Goal: Information Seeking & Learning: Learn about a topic

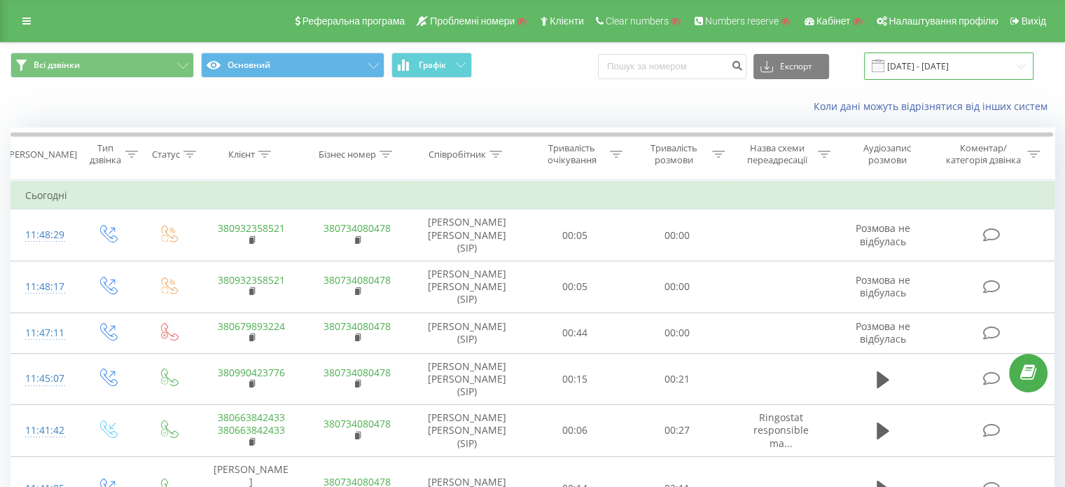
click at [942, 69] on input "[DATE] - [DATE]" at bounding box center [948, 66] width 169 height 27
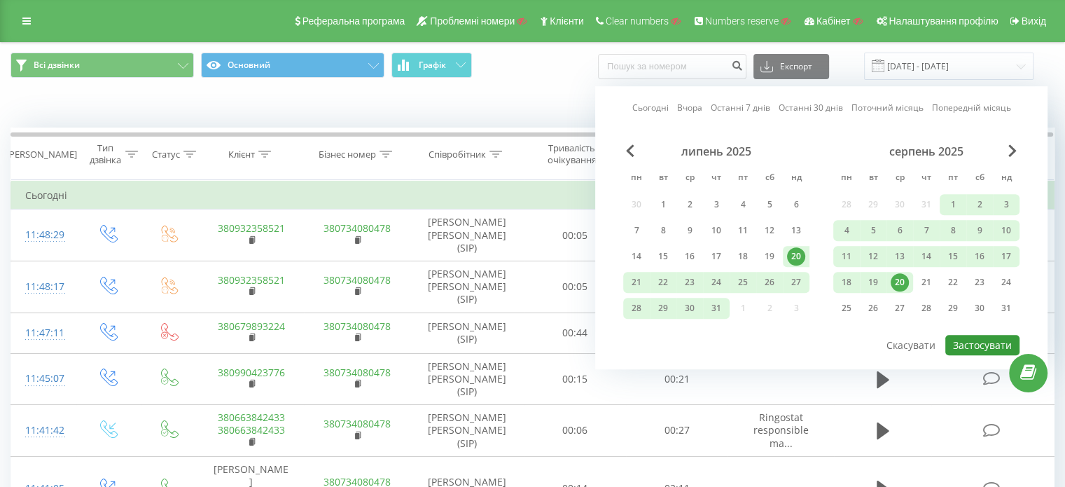
click at [985, 347] on button "Застосувати" at bounding box center [982, 345] width 74 height 20
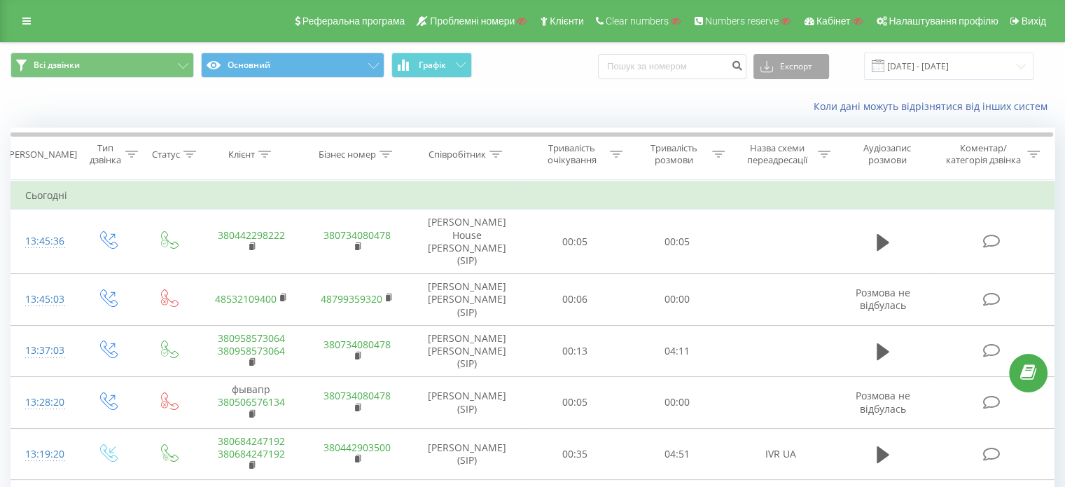
click at [805, 63] on button "Експорт" at bounding box center [791, 66] width 76 height 25
click at [724, 110] on div "Коли дані можуть відрізнятися вiд інших систем" at bounding box center [732, 106] width 664 height 14
click at [433, 70] on button "Графік" at bounding box center [431, 65] width 81 height 25
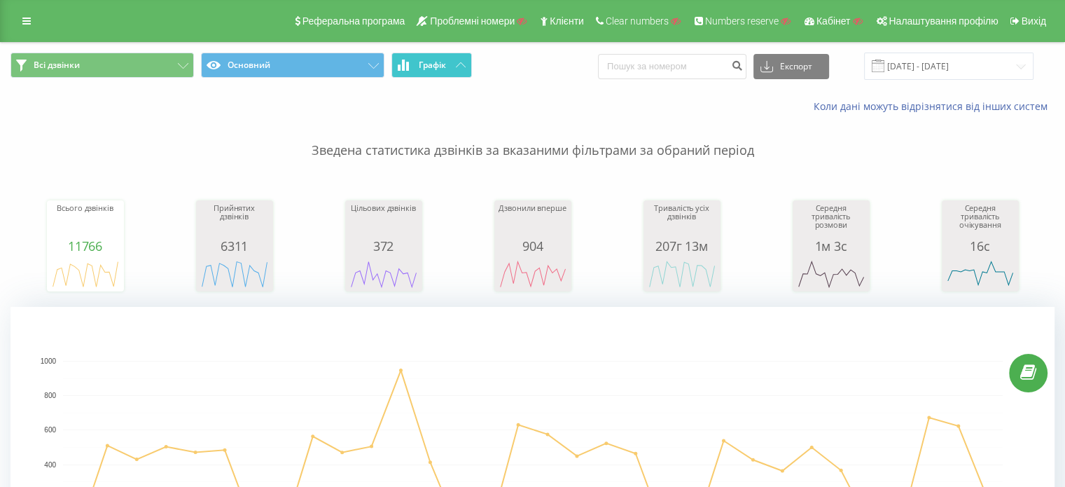
click at [461, 63] on icon at bounding box center [461, 64] width 10 height 5
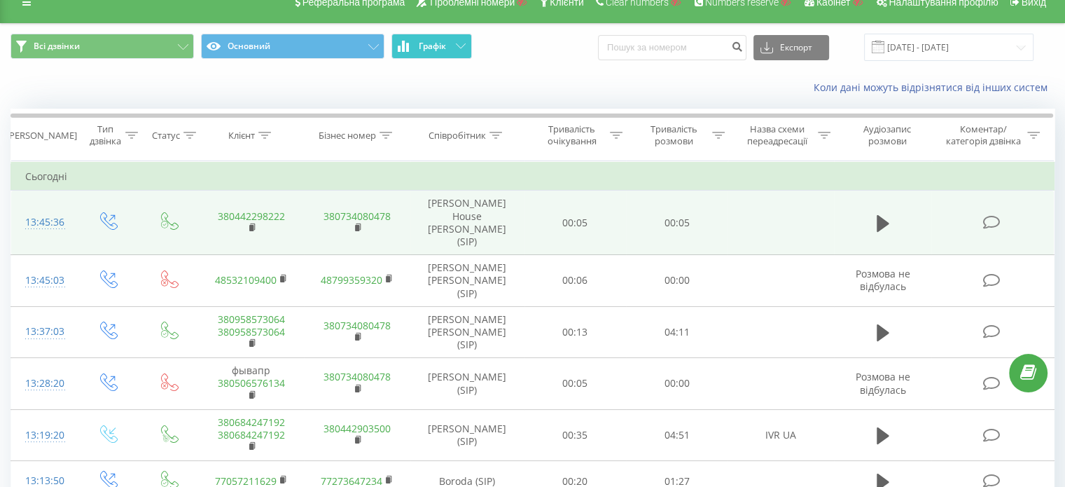
scroll to position [70, 0]
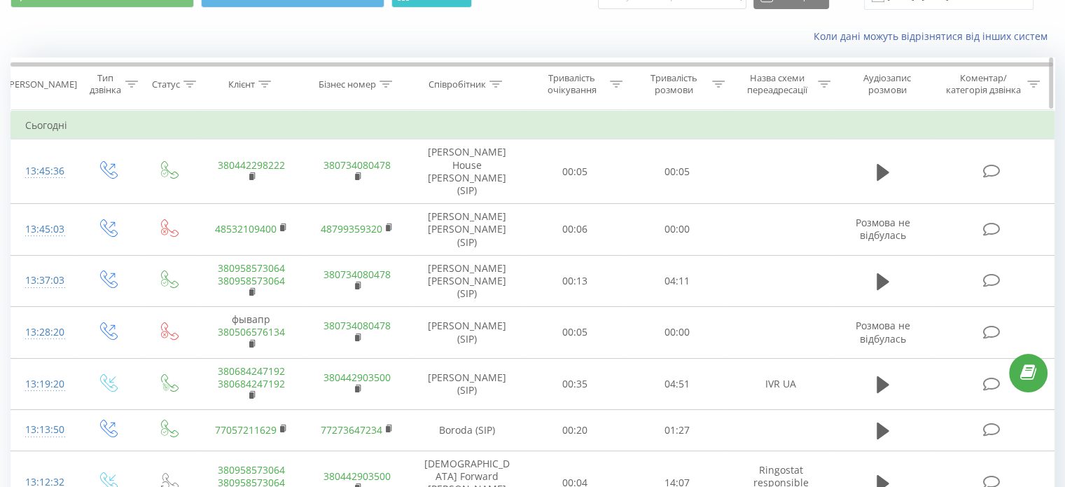
click at [264, 81] on icon at bounding box center [264, 84] width 13 height 7
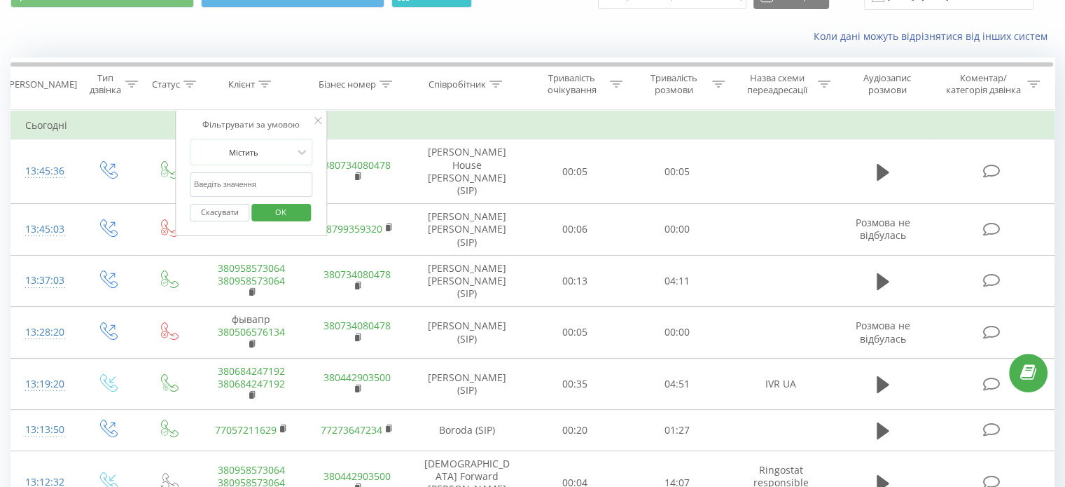
click at [471, 80] on div "Співробітник" at bounding box center [456, 84] width 57 height 12
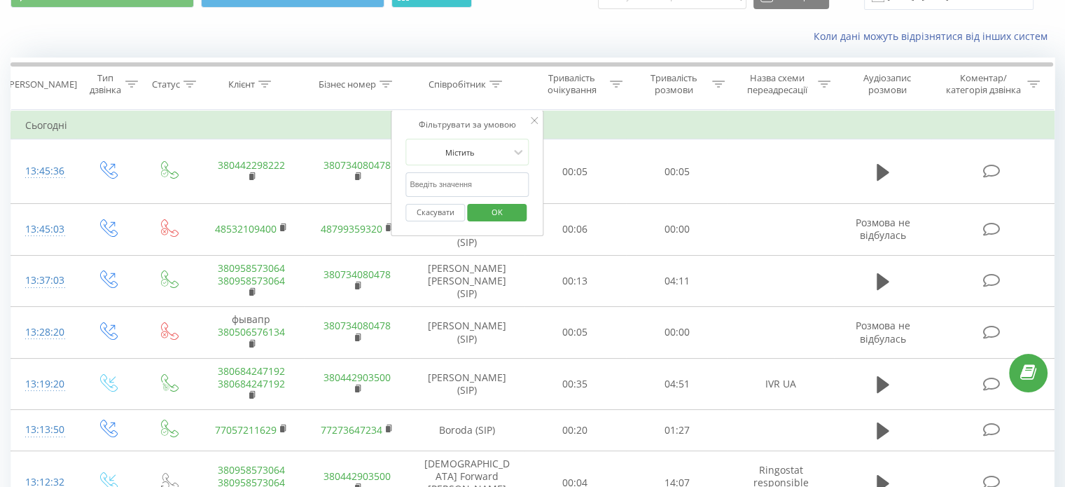
click at [452, 184] on input "text" at bounding box center [466, 184] width 123 height 25
type input "samantha"
click at [498, 209] on span "OK" at bounding box center [496, 212] width 39 height 22
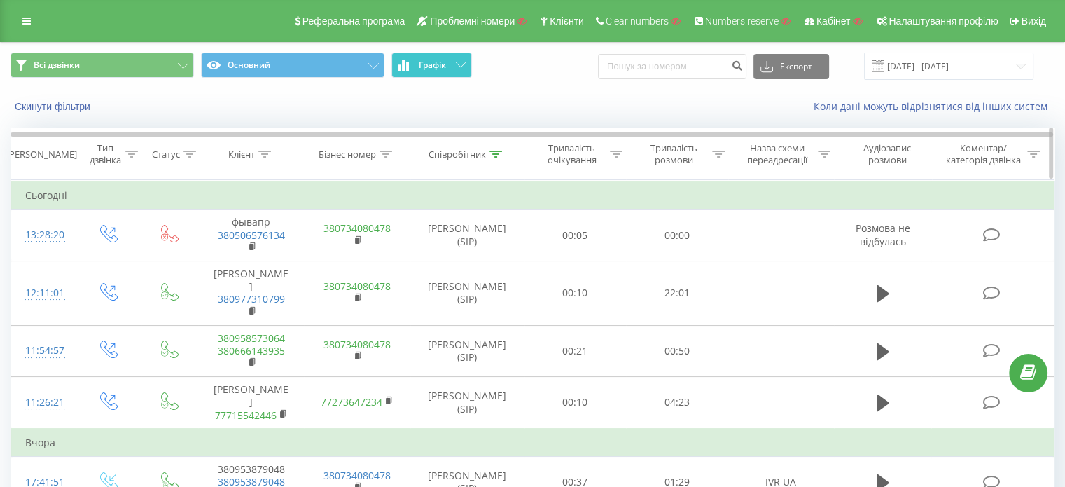
click at [498, 155] on icon at bounding box center [495, 154] width 13 height 7
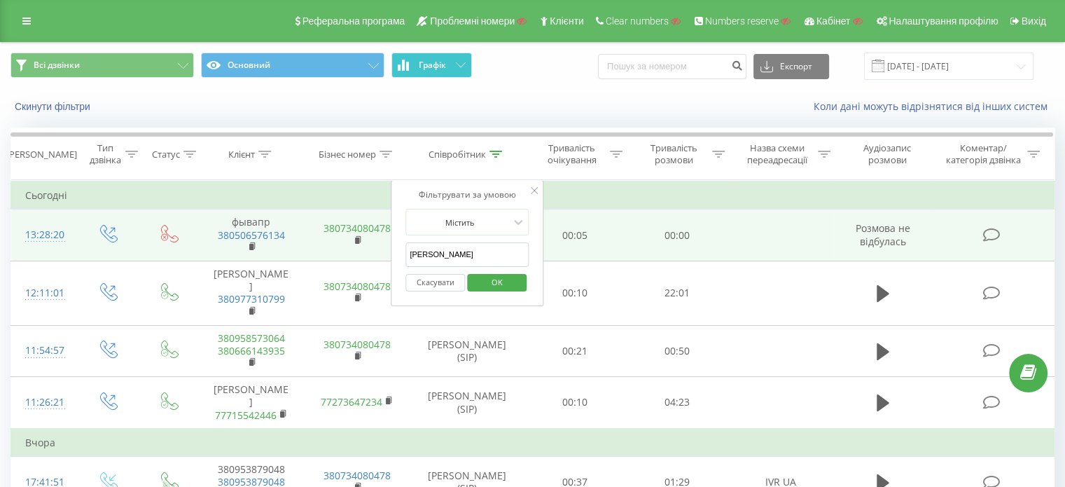
drag, startPoint x: 464, startPoint y: 260, endPoint x: 382, endPoint y: 258, distance: 82.0
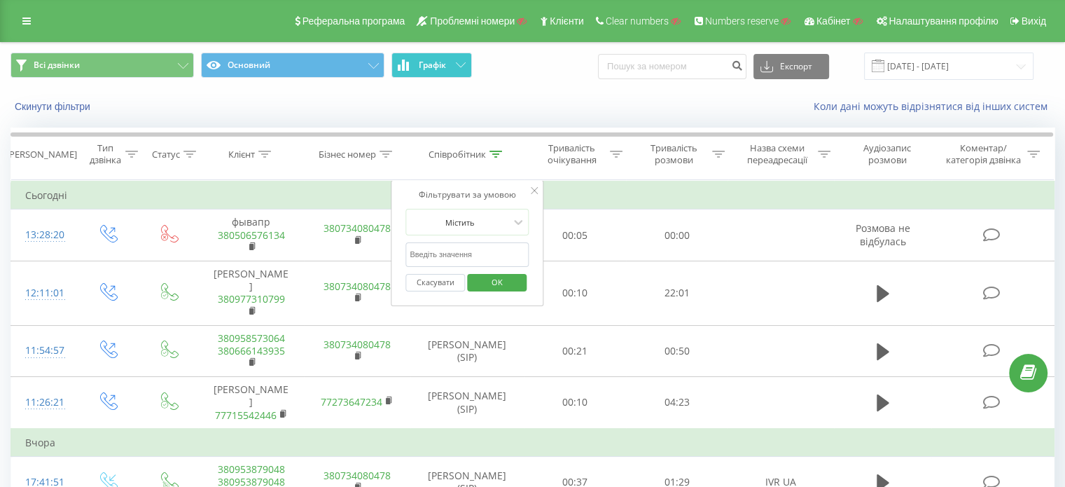
click at [496, 277] on span "OK" at bounding box center [496, 282] width 39 height 22
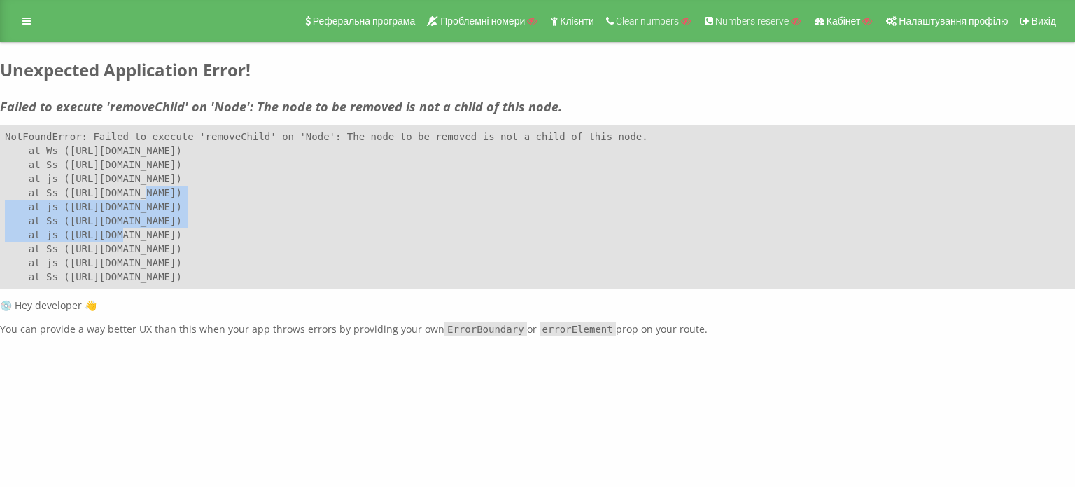
drag, startPoint x: 192, startPoint y: 166, endPoint x: 61, endPoint y: 54, distance: 172.3
click at [95, 100] on div "Реферальна програма Проблемні номери Клієнти Clear numbers Numbers reserve Кабі…" at bounding box center [537, 168] width 1075 height 336
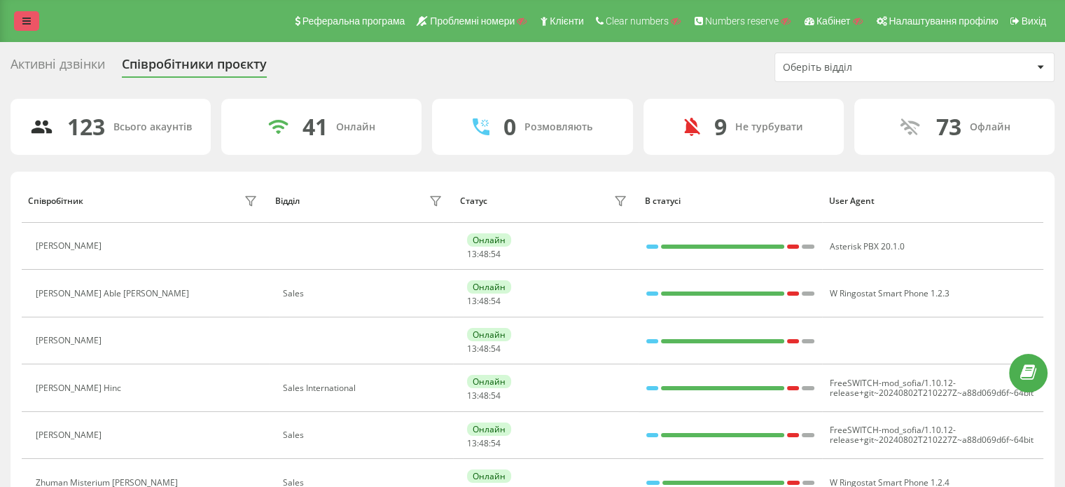
click at [25, 22] on icon at bounding box center [26, 21] width 8 height 10
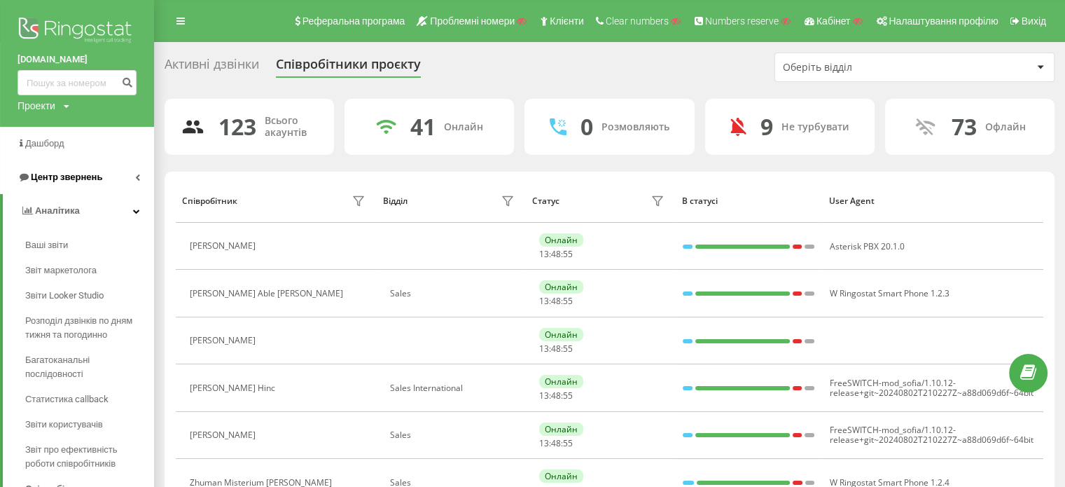
click at [60, 179] on span "Центр звернень" at bounding box center [66, 177] width 71 height 11
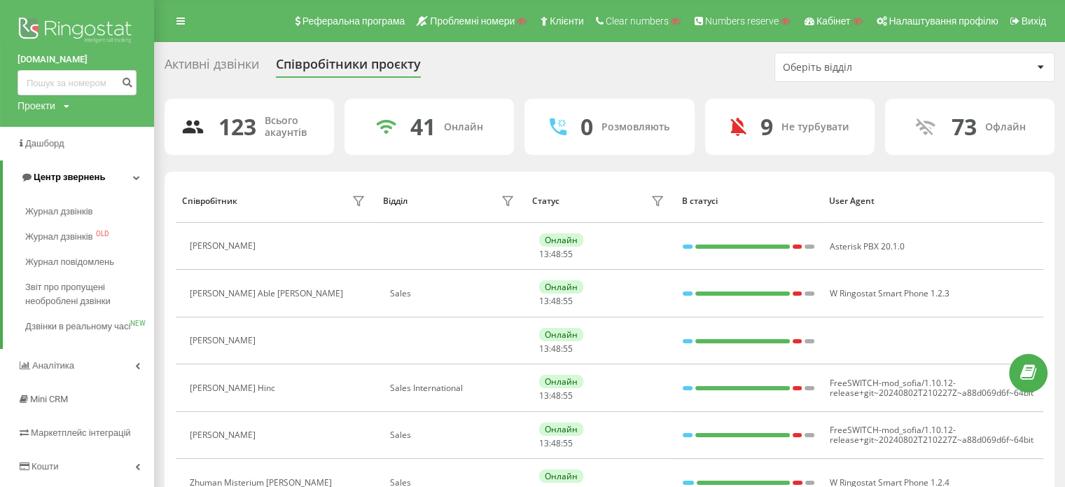
click at [60, 179] on span "Центр звернень" at bounding box center [69, 177] width 71 height 11
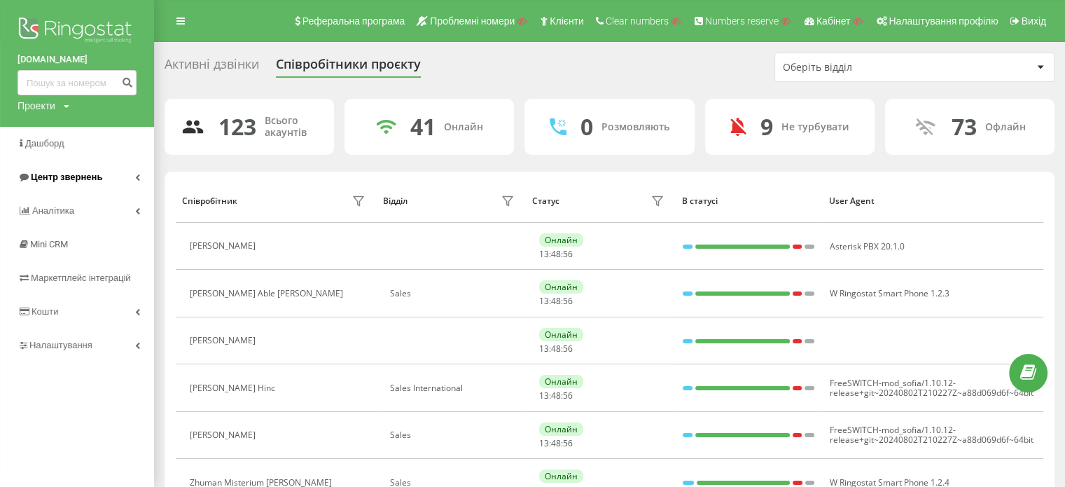
click at [56, 178] on span "Центр звернень" at bounding box center [66, 177] width 71 height 11
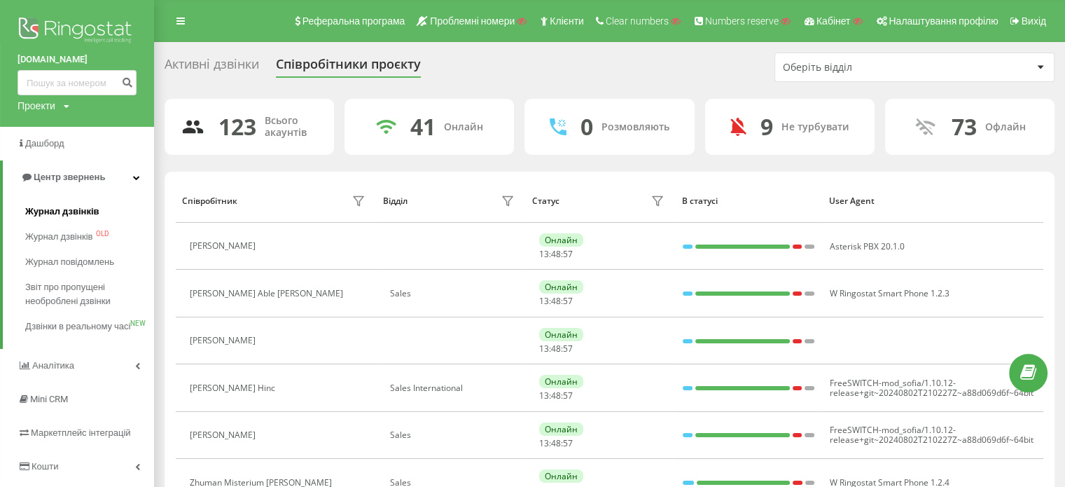
click at [48, 215] on span "Журнал дзвінків" at bounding box center [62, 211] width 74 height 14
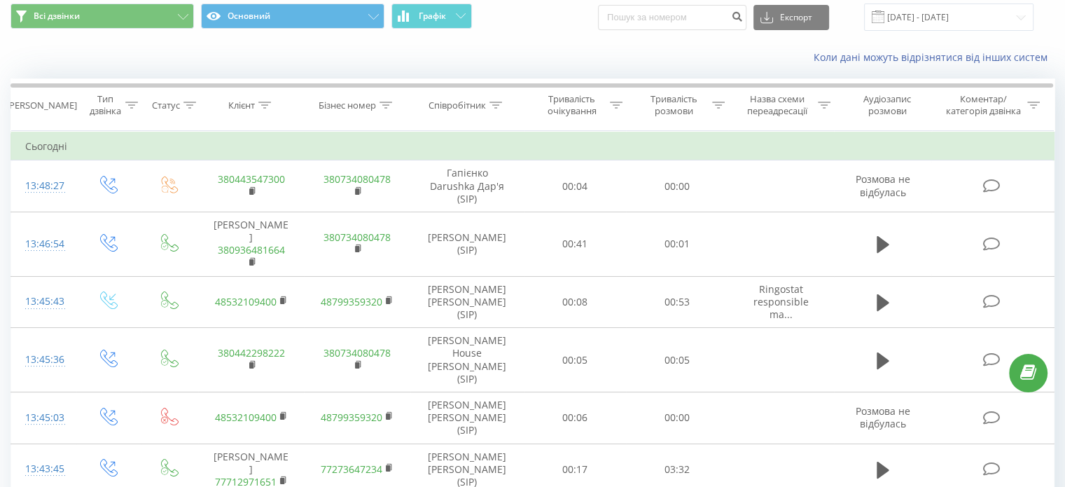
scroll to position [70, 0]
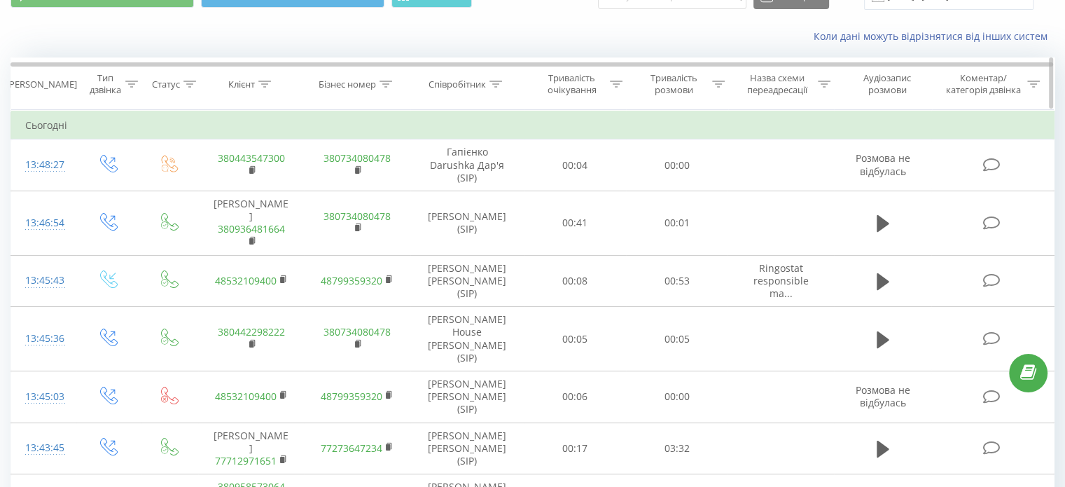
click at [186, 83] on icon at bounding box center [189, 84] width 13 height 7
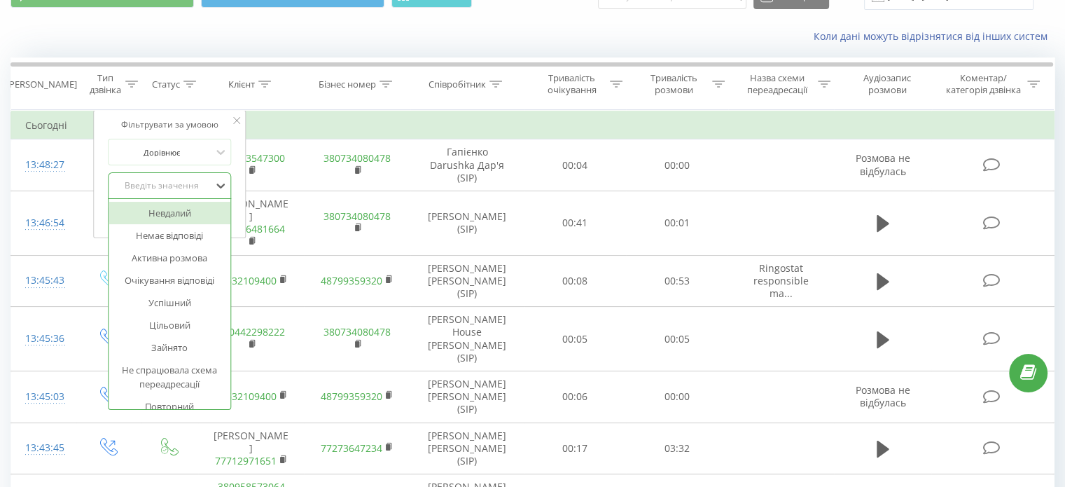
click at [174, 182] on div "Введіть значення" at bounding box center [162, 185] width 99 height 11
click at [208, 95] on th "Клієнт" at bounding box center [251, 84] width 106 height 52
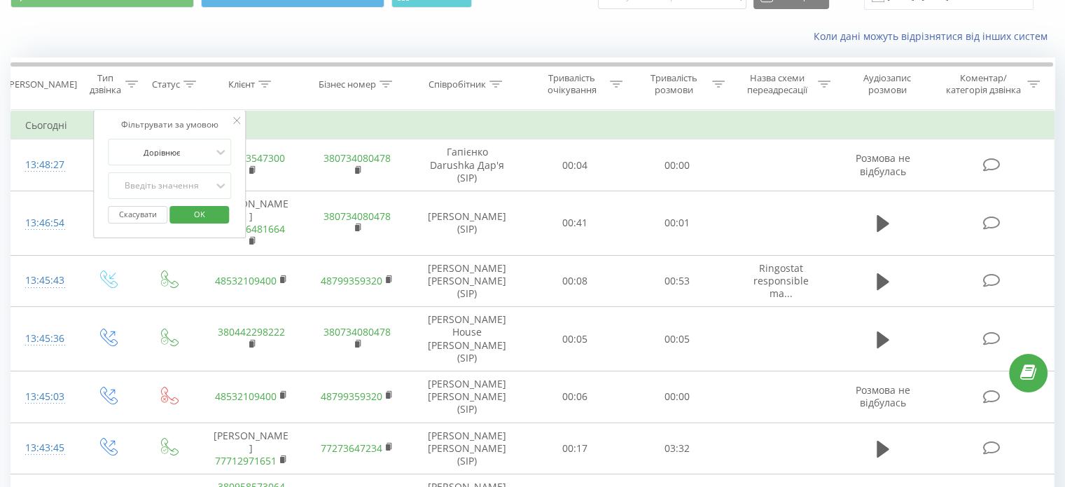
click at [238, 118] on icon at bounding box center [236, 120] width 7 height 7
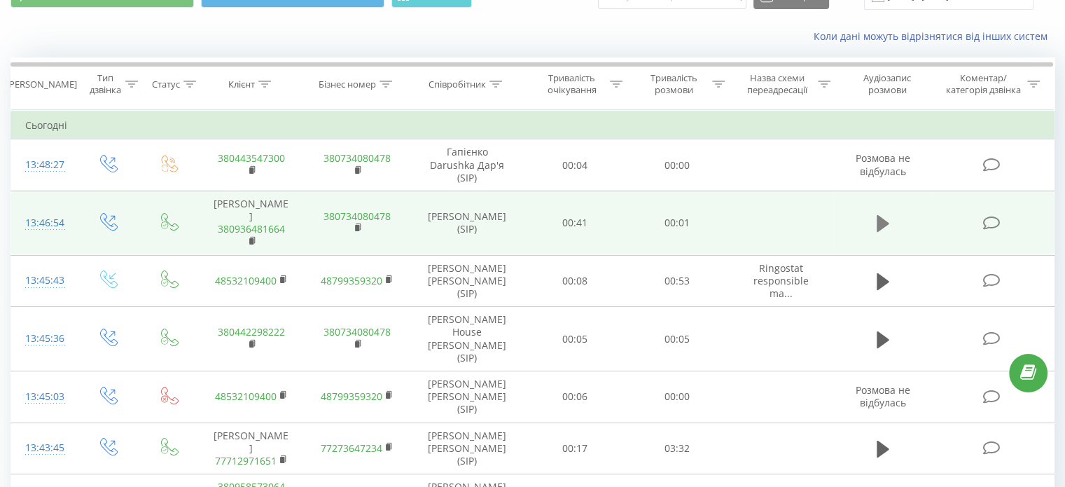
click at [879, 218] on icon at bounding box center [883, 223] width 13 height 17
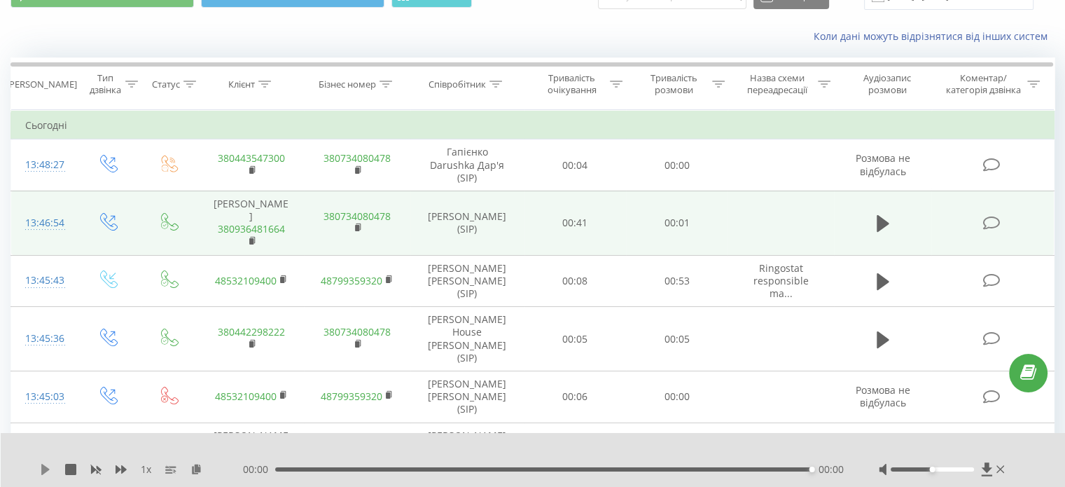
click at [48, 468] on icon at bounding box center [45, 468] width 8 height 11
click at [118, 469] on icon at bounding box center [121, 469] width 11 height 8
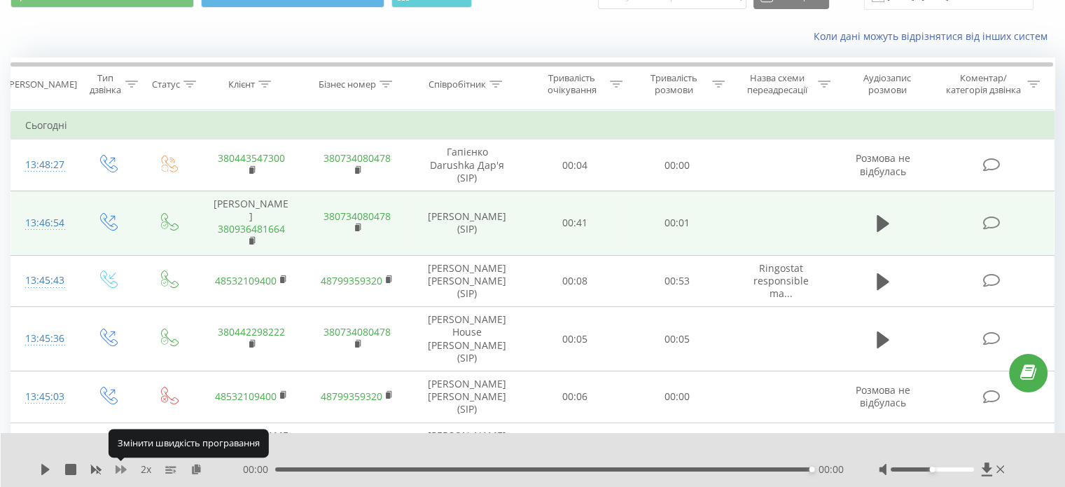
click at [118, 469] on icon at bounding box center [121, 469] width 11 height 8
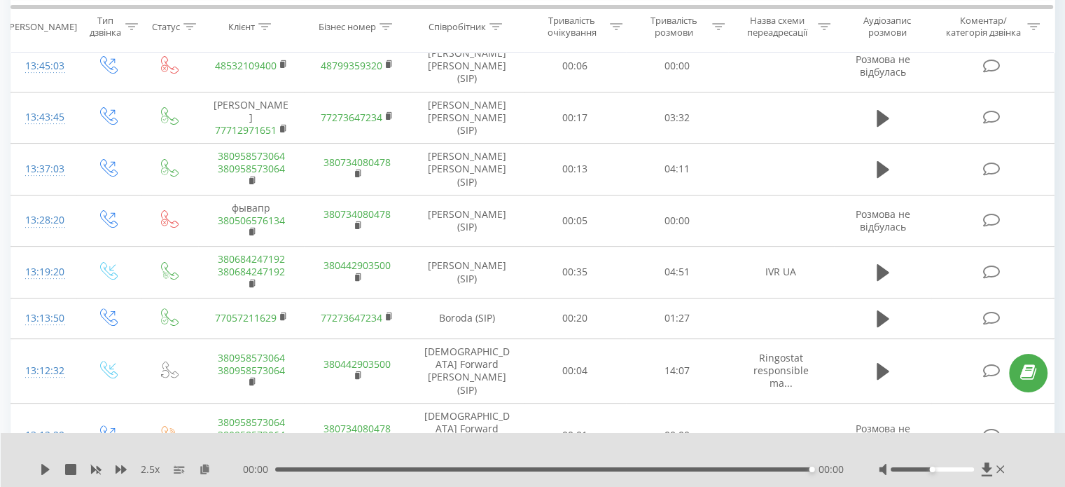
scroll to position [0, 0]
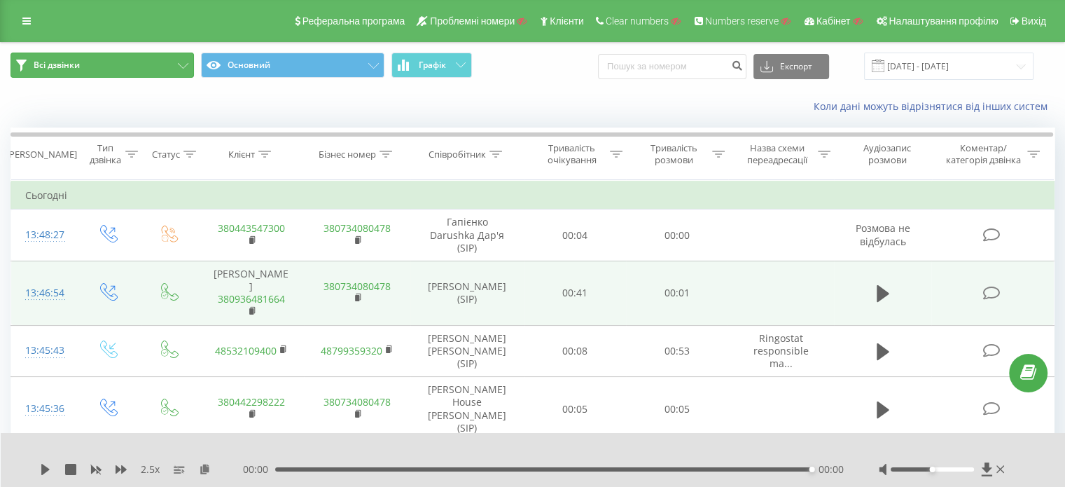
click at [101, 69] on button "Всі дзвінки" at bounding box center [102, 65] width 183 height 25
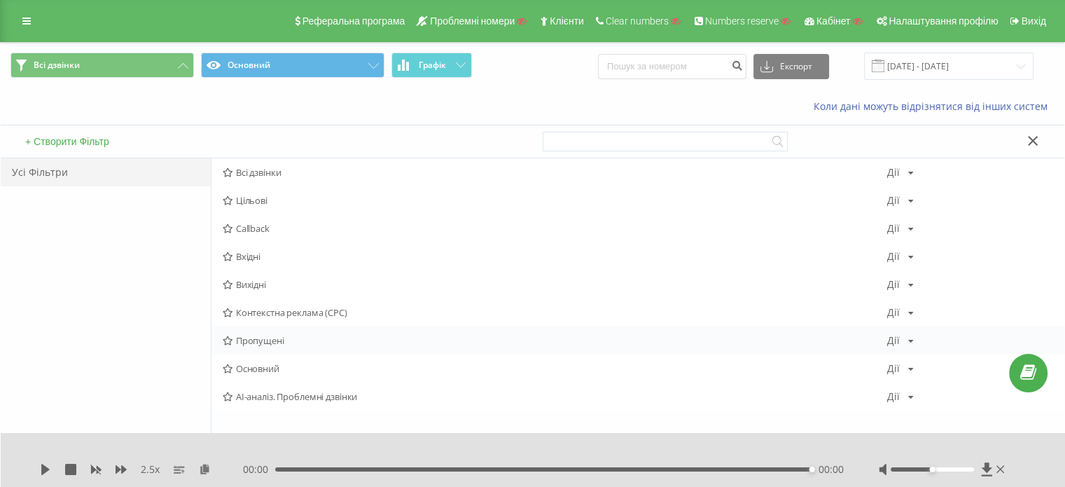
click at [270, 344] on span "Пропущені" at bounding box center [555, 340] width 664 height 10
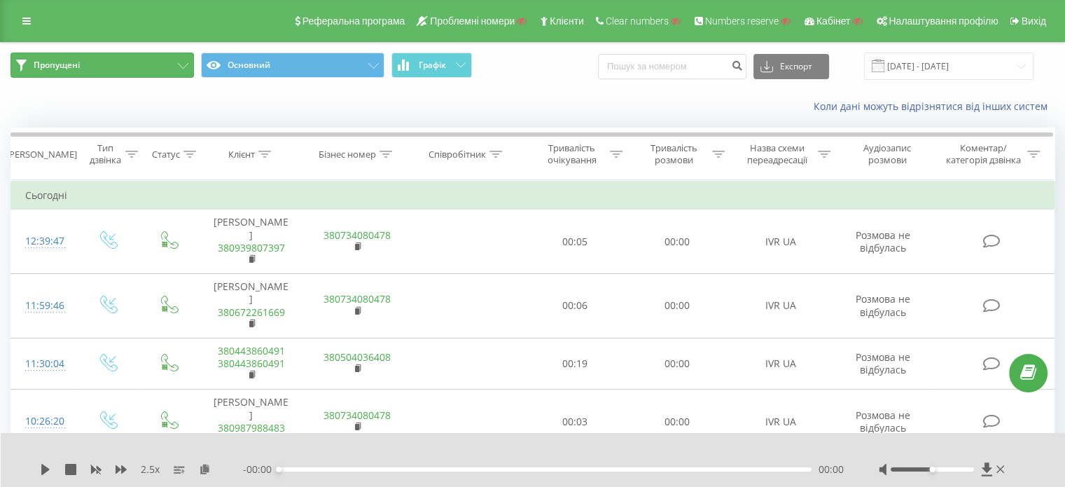
click at [152, 67] on button "Пропущені" at bounding box center [102, 65] width 183 height 25
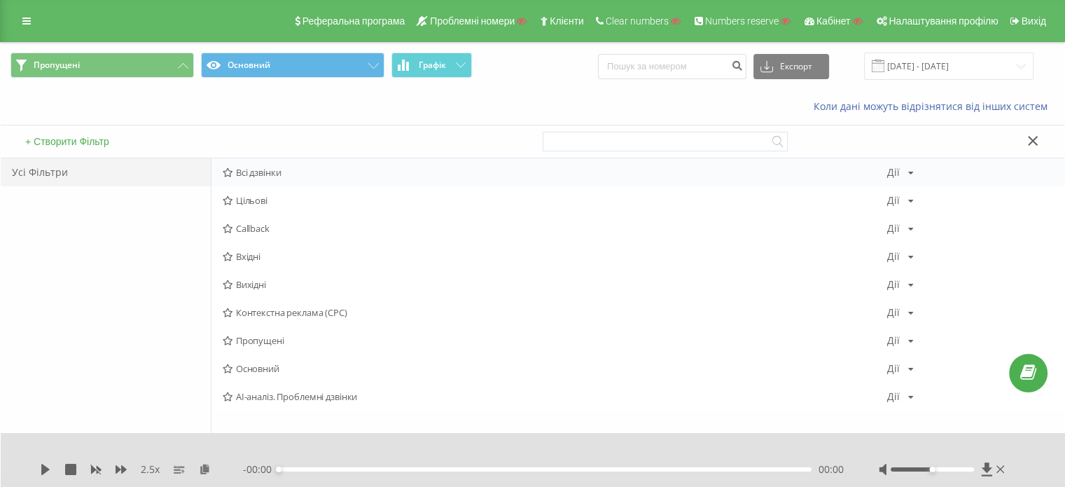
click at [244, 171] on span "Всі дзвінки" at bounding box center [555, 172] width 664 height 10
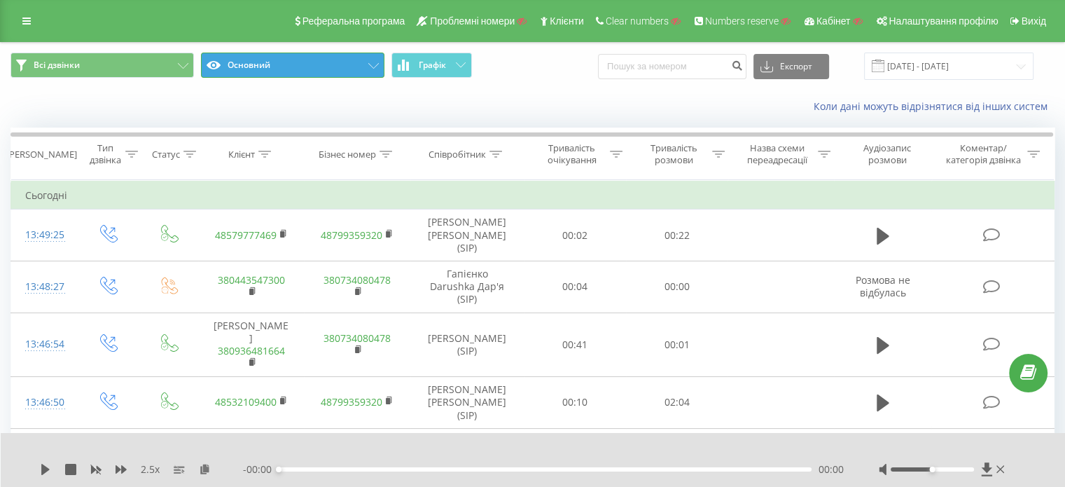
click at [279, 64] on button "Основний" at bounding box center [292, 65] width 183 height 25
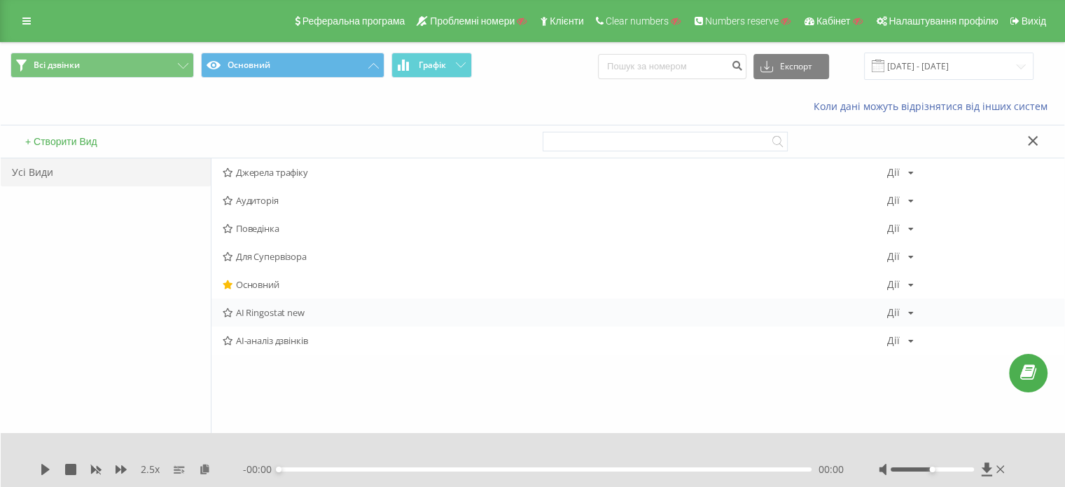
click at [268, 314] on span "AI Ringostat new" at bounding box center [555, 312] width 664 height 10
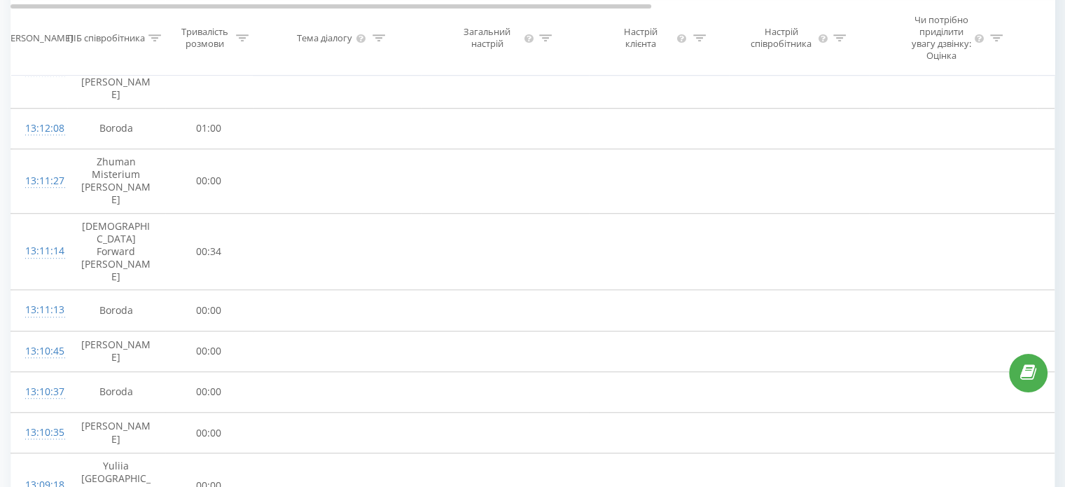
scroll to position [976, 0]
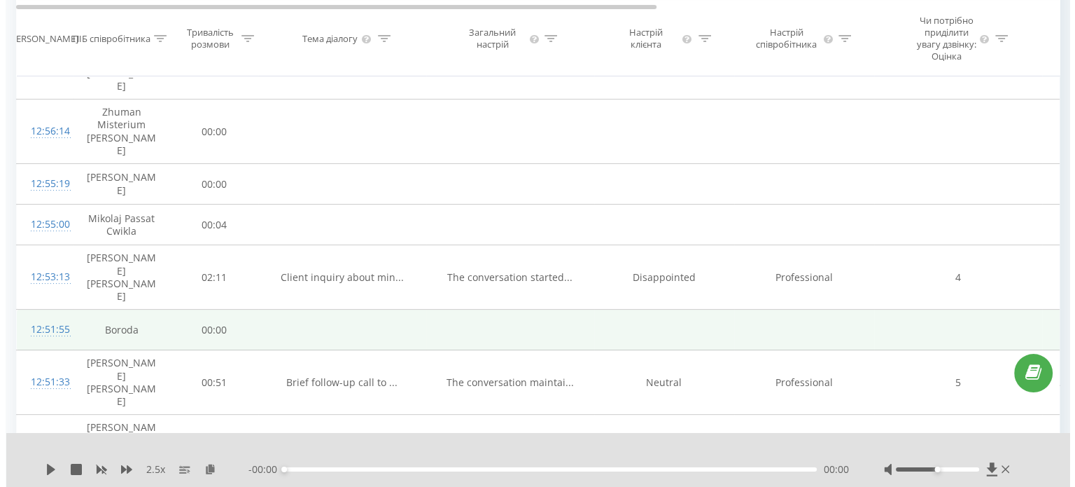
scroll to position [302, 0]
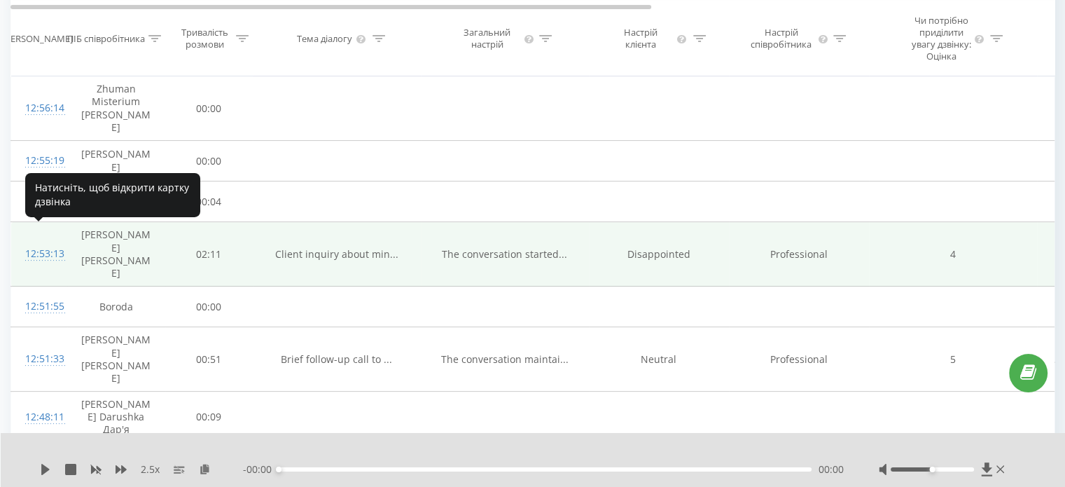
click at [53, 240] on div "12:53:13" at bounding box center [39, 253] width 28 height 27
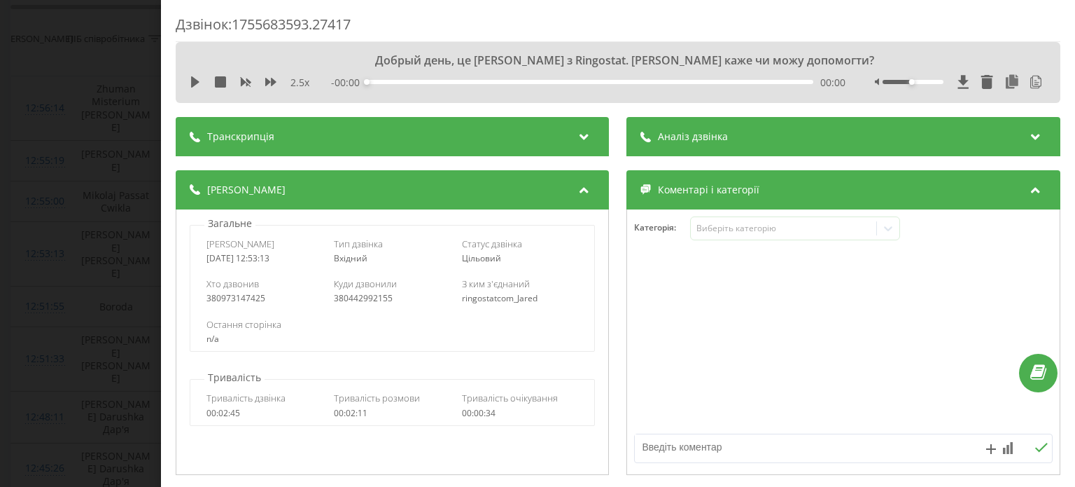
click at [288, 137] on div "Транскрипція" at bounding box center [392, 136] width 433 height 39
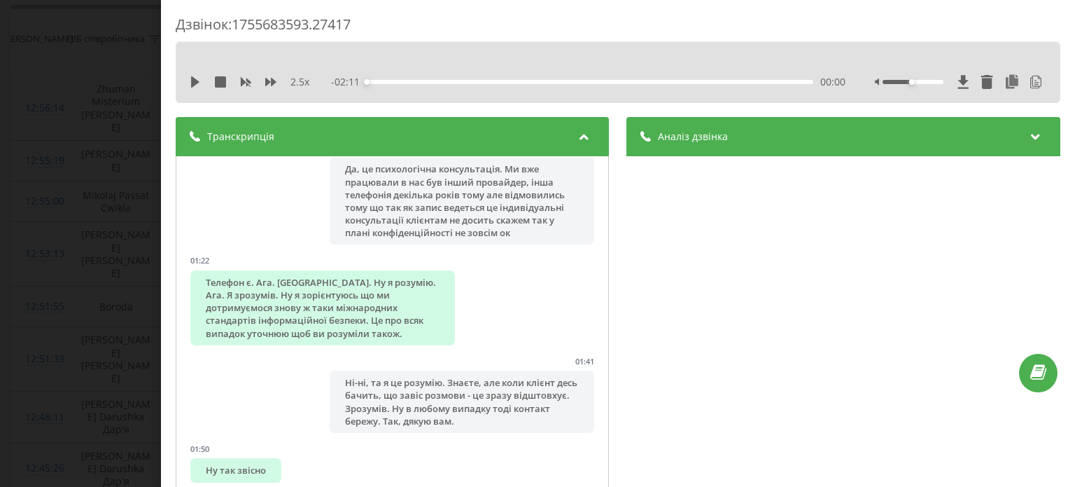
click at [735, 137] on div "Аналіз дзвінка" at bounding box center [843, 136] width 433 height 39
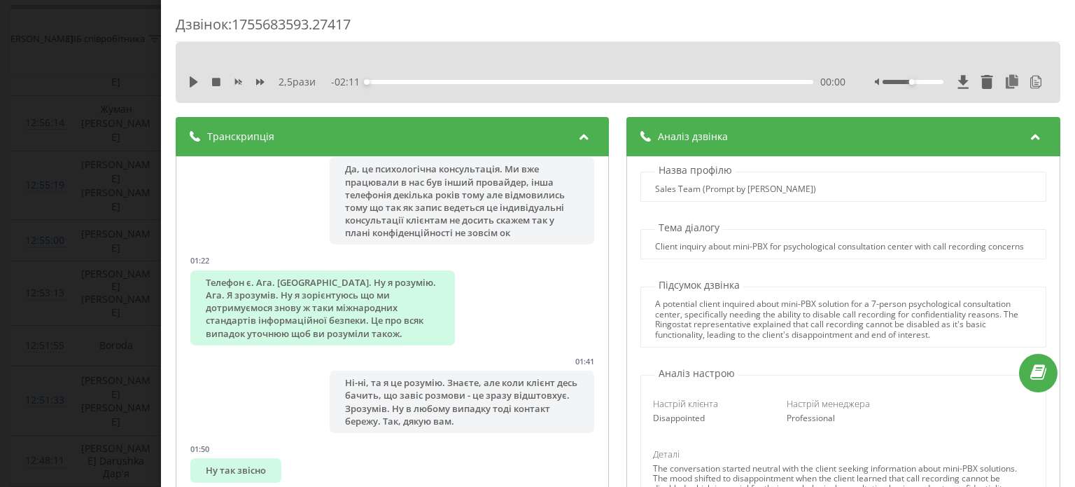
click at [786, 25] on div "Дзвінок : 1755683593.27417" at bounding box center [618, 28] width 885 height 27
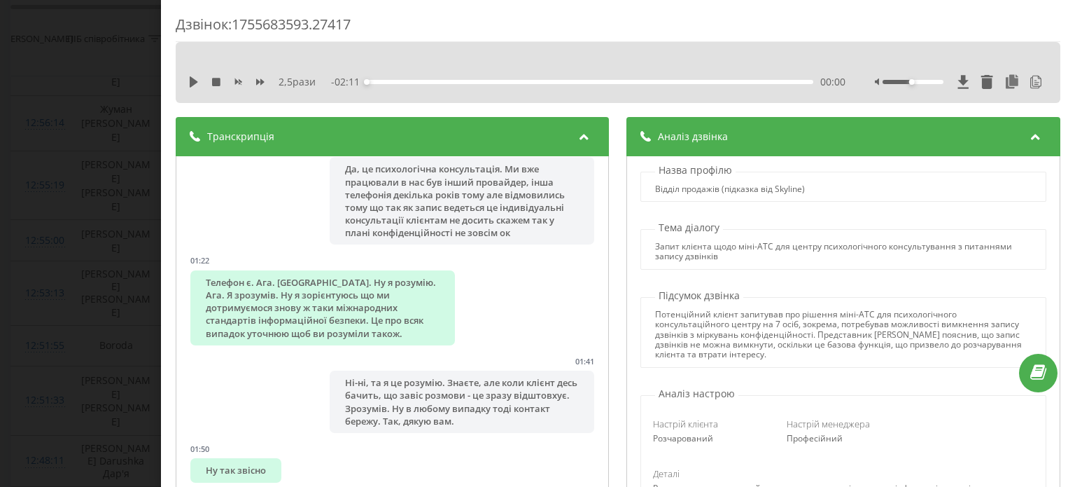
click at [116, 103] on div "Дзвінок : 1755683593.27417 2,5 рази - 02:11 00:00 00:00 Транскрипція 00:00 Добр…" at bounding box center [537, 243] width 1075 height 487
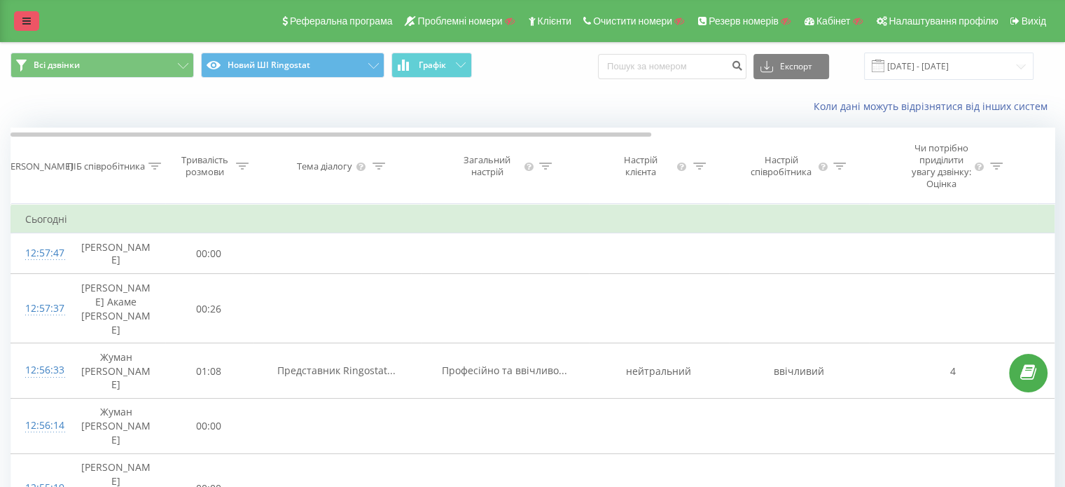
click at [24, 20] on icon at bounding box center [26, 21] width 8 height 10
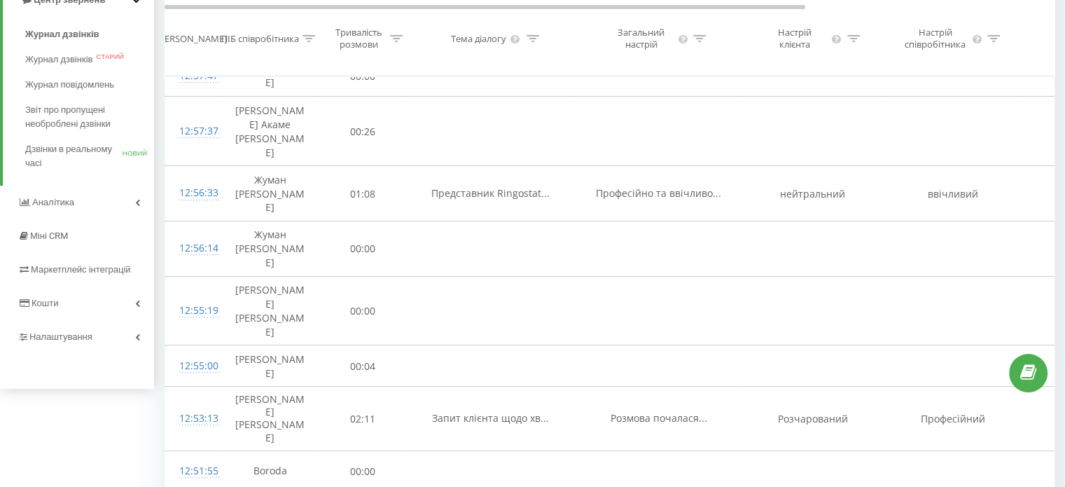
scroll to position [210, 0]
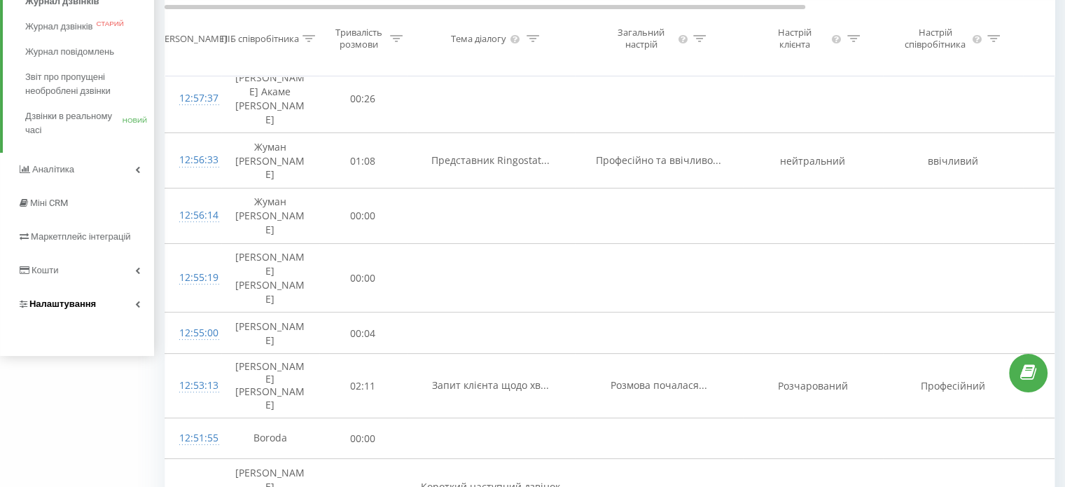
click at [52, 297] on span "Налаштування" at bounding box center [57, 304] width 78 height 14
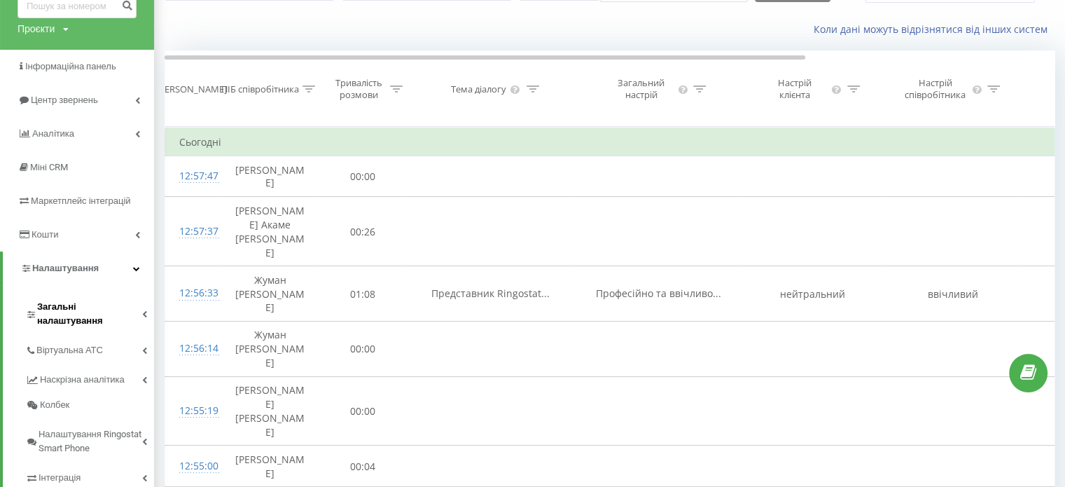
scroll to position [111, 0]
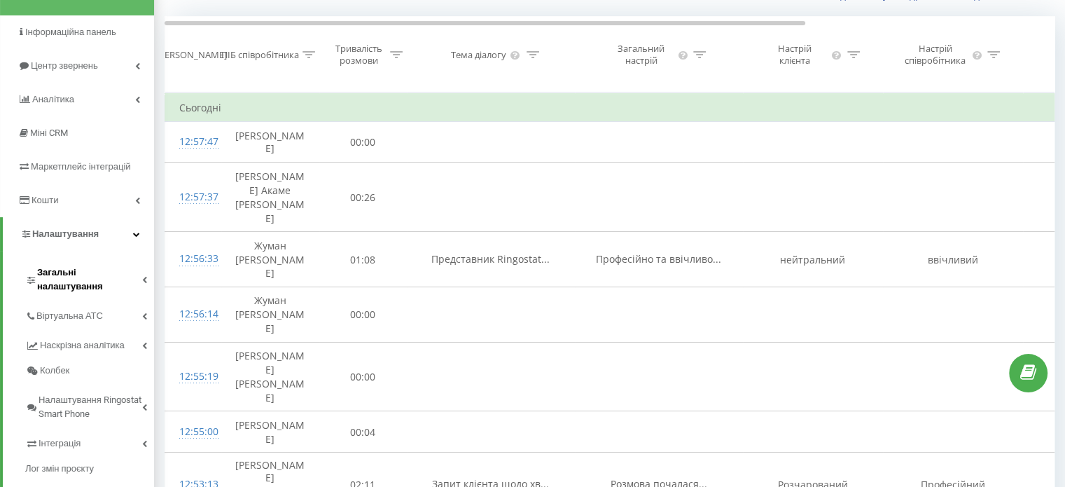
click at [78, 269] on span "Загальні налаштування" at bounding box center [89, 279] width 105 height 28
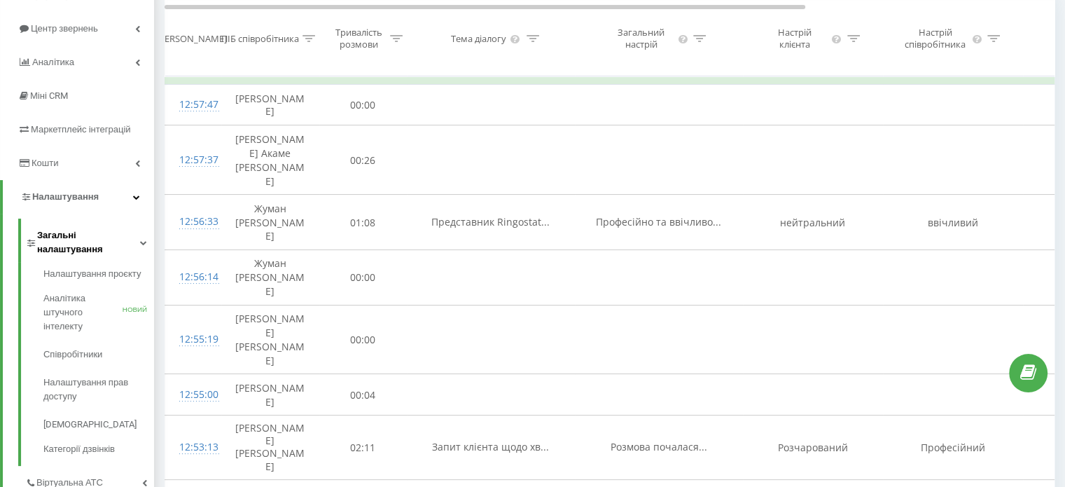
scroll to position [181, 0]
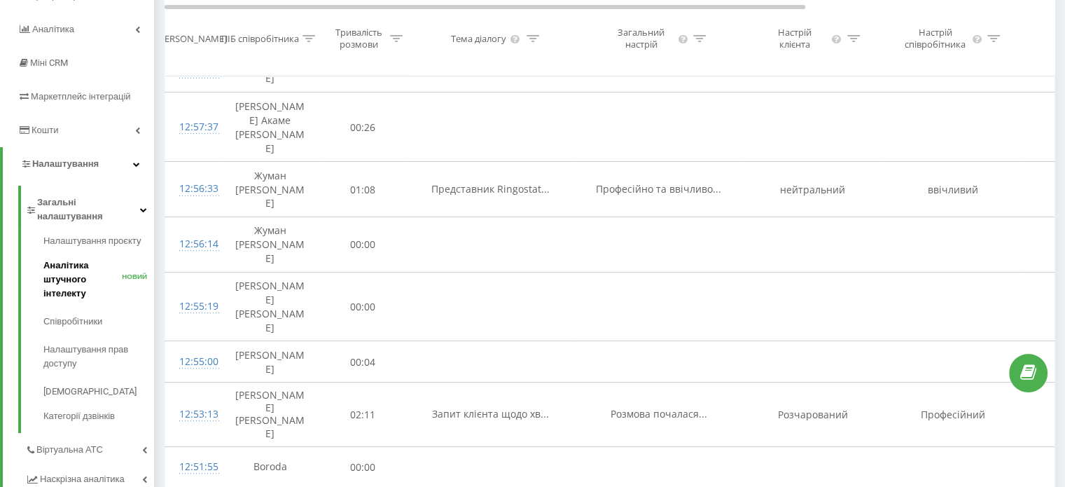
click at [64, 265] on font "Аналітика штучного інтелекту" at bounding box center [65, 279] width 45 height 39
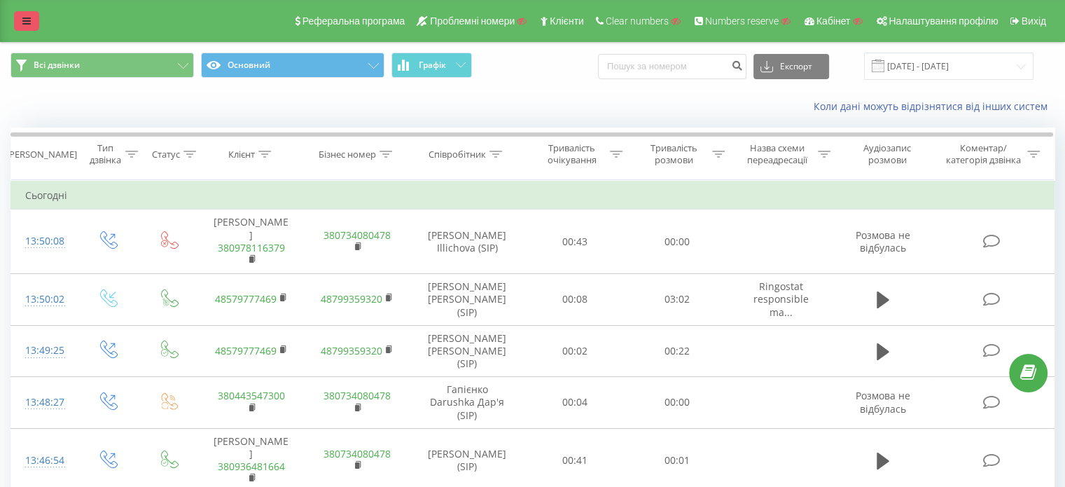
click at [22, 16] on icon at bounding box center [26, 21] width 8 height 10
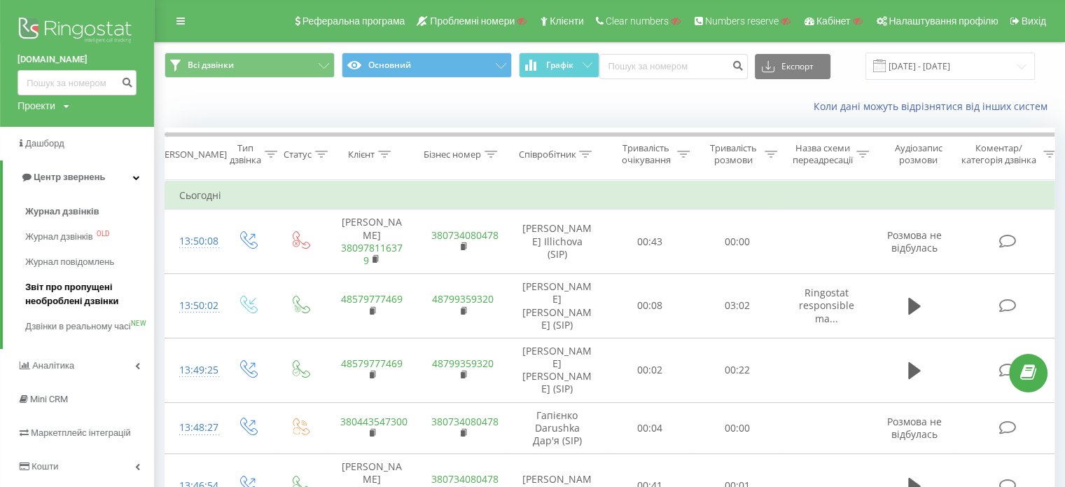
click at [62, 290] on span "Звіт про пропущені необроблені дзвінки" at bounding box center [86, 294] width 122 height 28
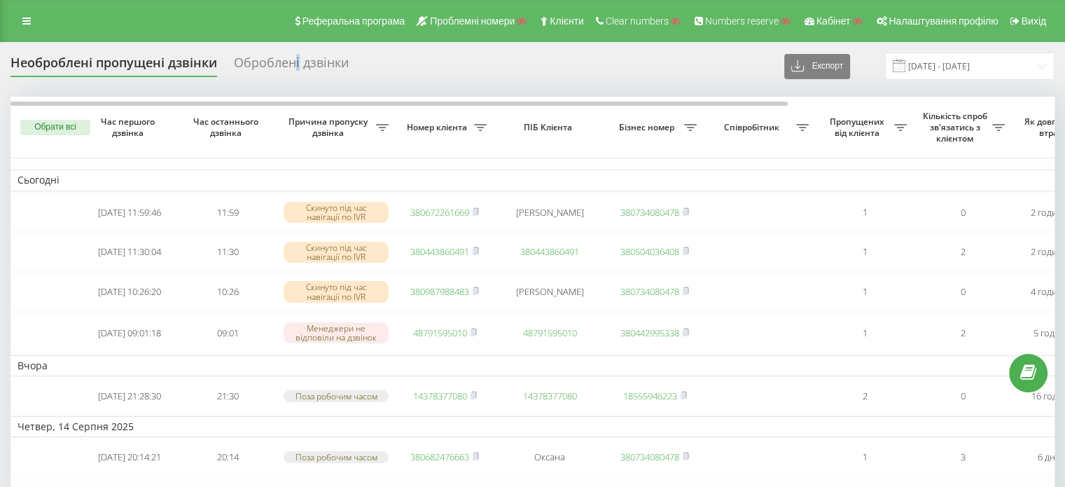
click at [298, 63] on div "Оброблені дзвінки" at bounding box center [291, 66] width 115 height 22
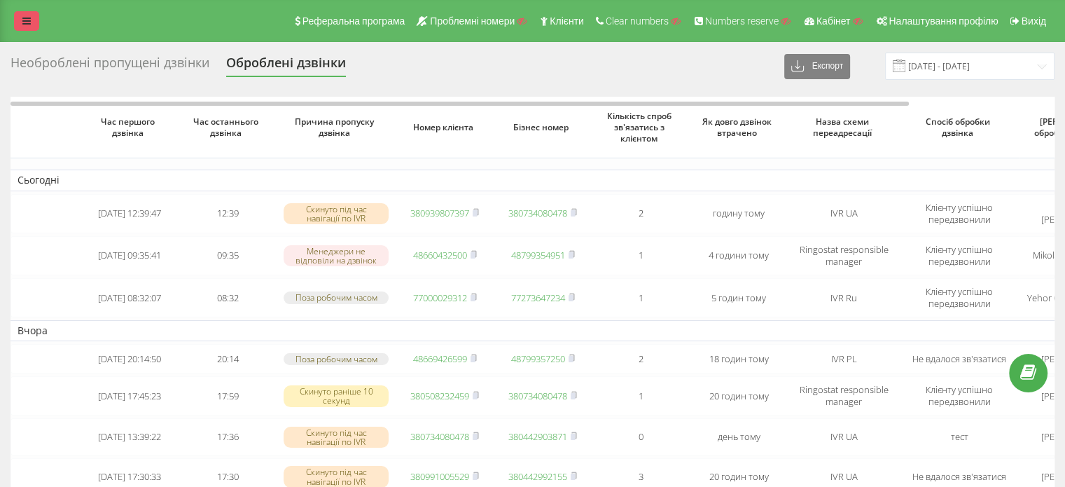
click at [24, 21] on icon at bounding box center [26, 21] width 8 height 10
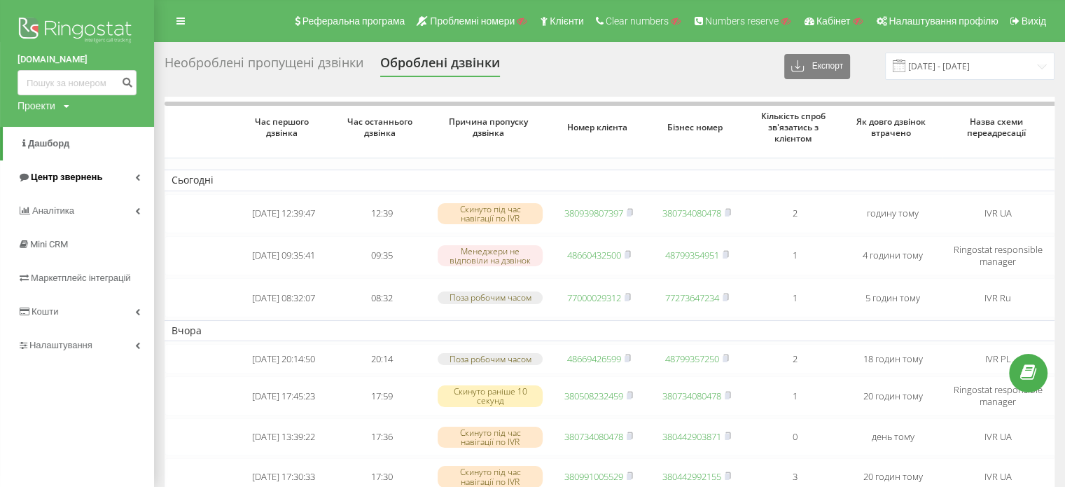
click at [77, 172] on span "Центр звернень" at bounding box center [66, 177] width 71 height 11
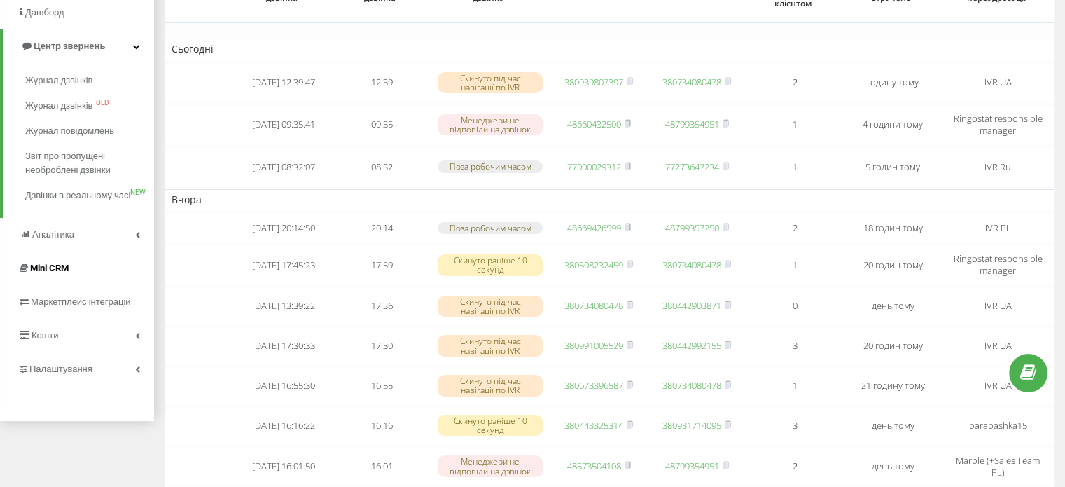
scroll to position [140, 0]
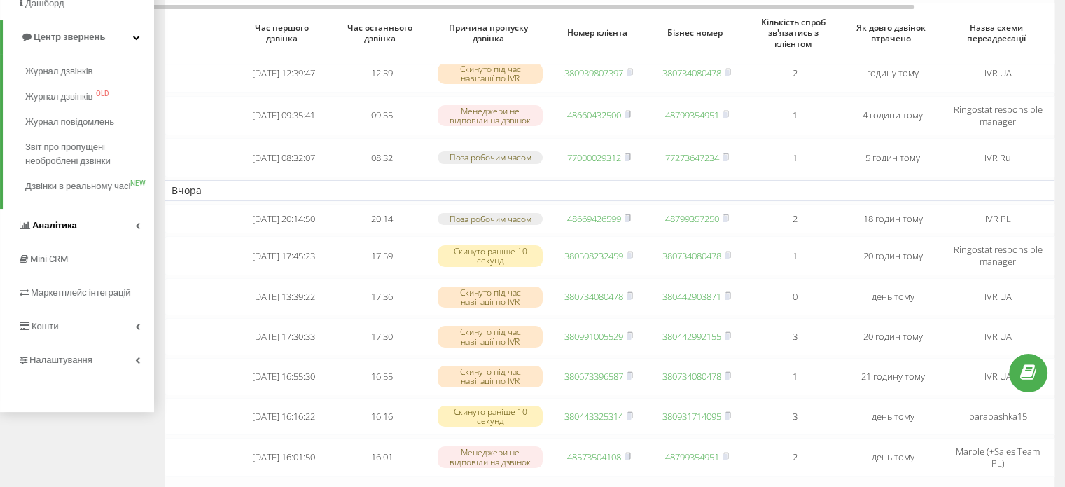
click at [67, 230] on span "Аналiтика" at bounding box center [54, 225] width 45 height 11
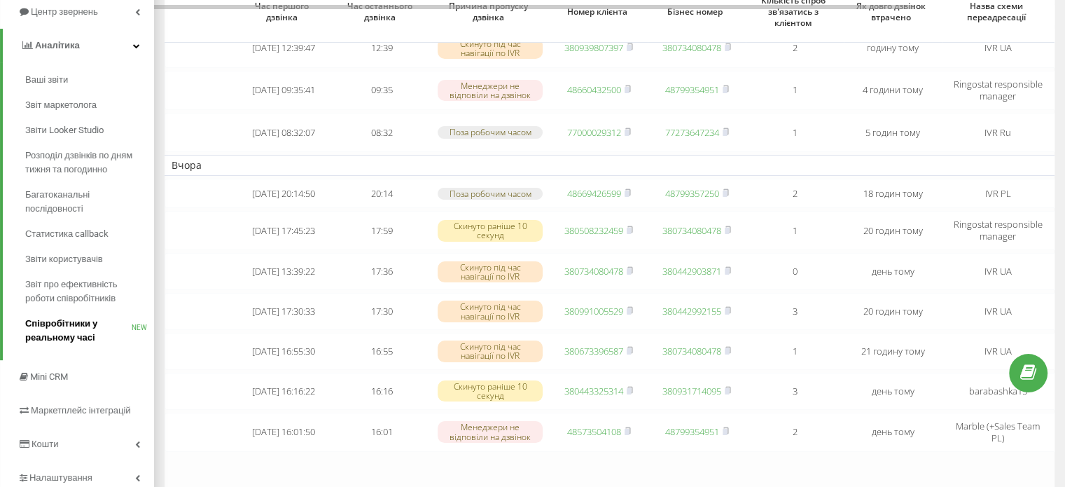
scroll to position [210, 0]
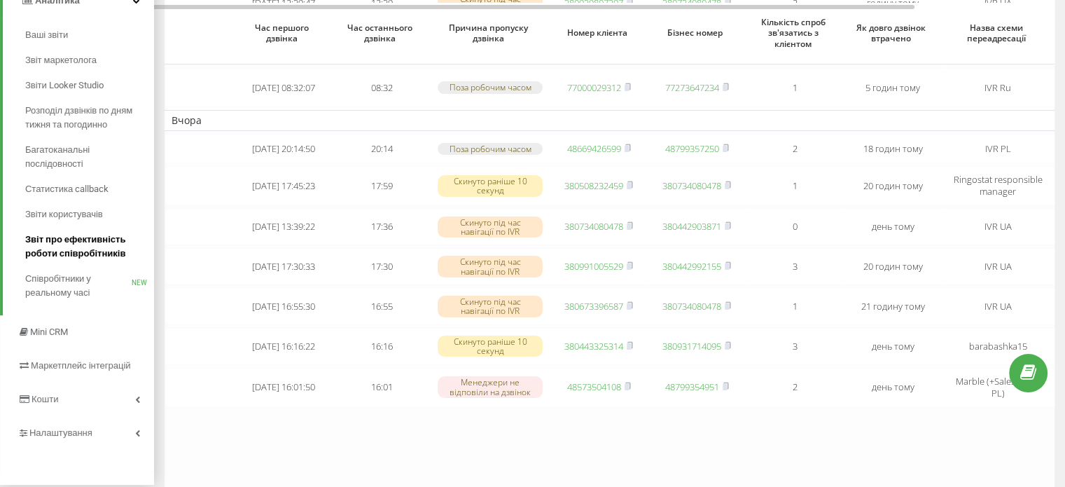
click at [64, 251] on span "Звіт про ефективність роботи співробітників" at bounding box center [86, 246] width 122 height 28
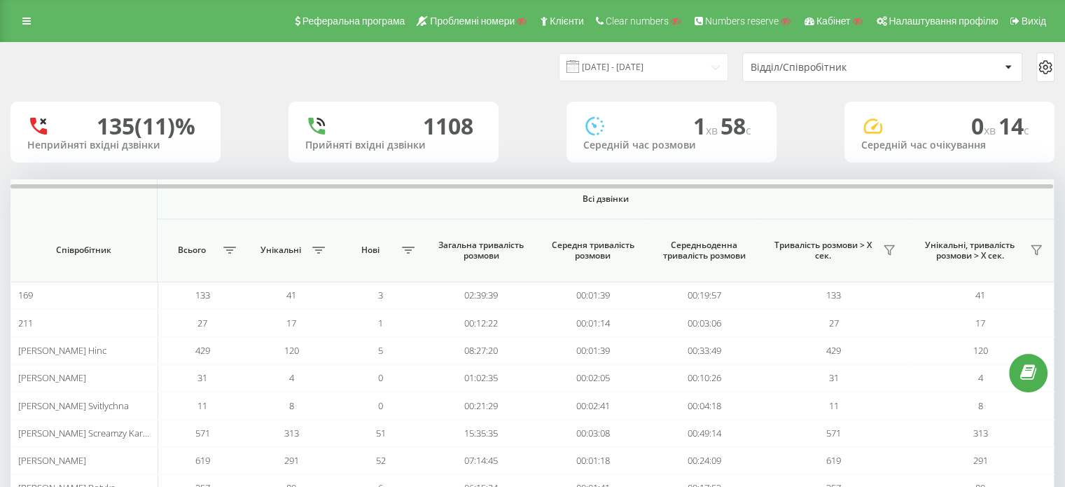
click at [818, 71] on div "Відділ/Співробітник" at bounding box center [834, 68] width 167 height 12
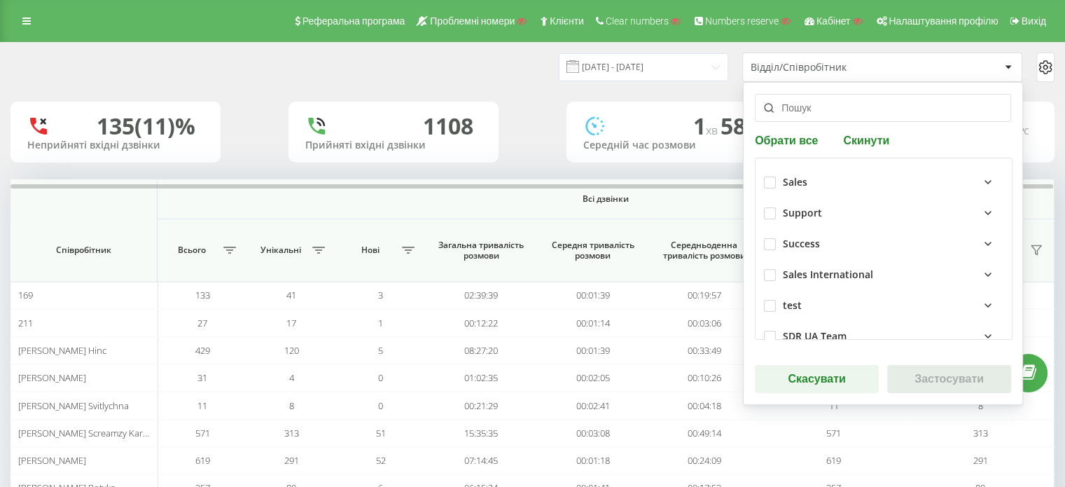
click at [828, 188] on div "Sales" at bounding box center [893, 182] width 221 height 17
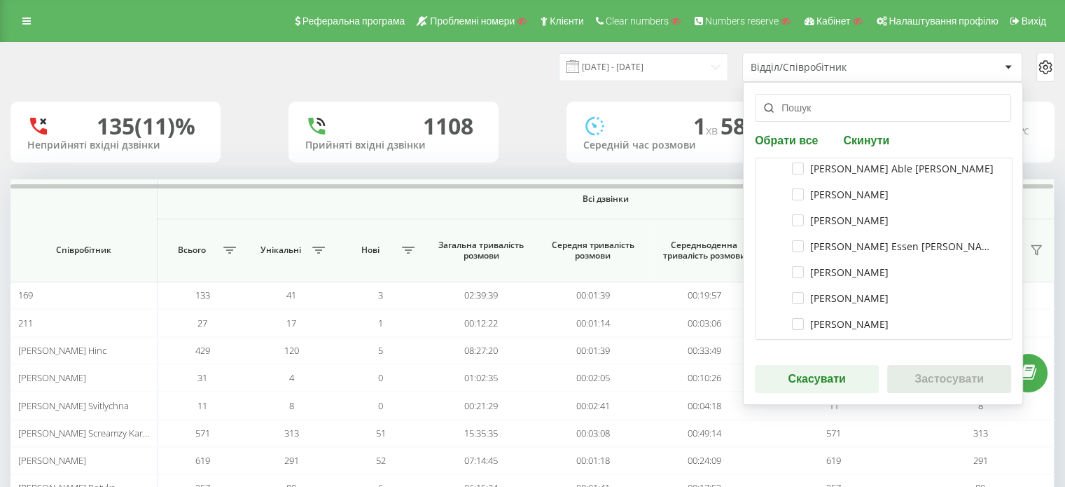
scroll to position [210, 0]
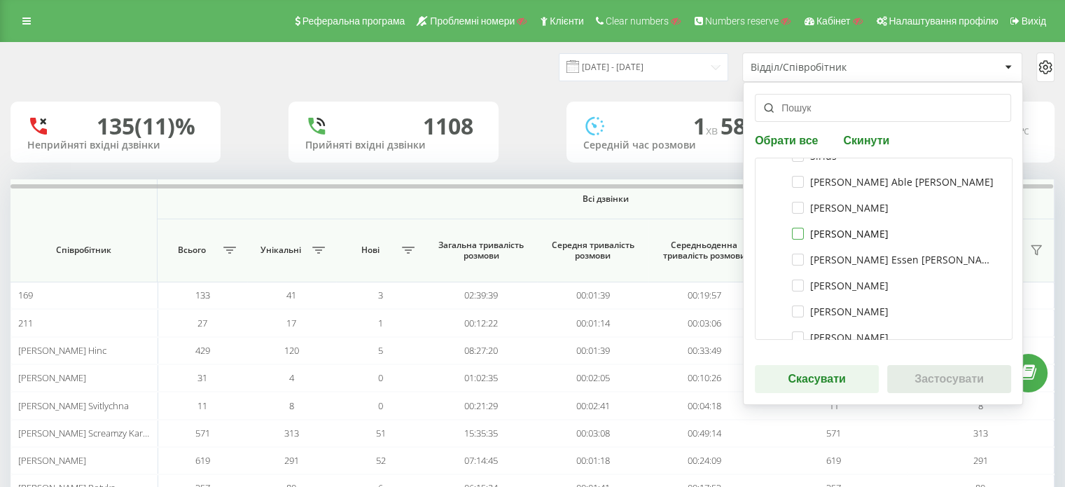
click at [810, 235] on label "[PERSON_NAME]" at bounding box center [840, 234] width 97 height 12
checkbox input "true"
click at [958, 377] on button "Застосувати" at bounding box center [949, 379] width 124 height 28
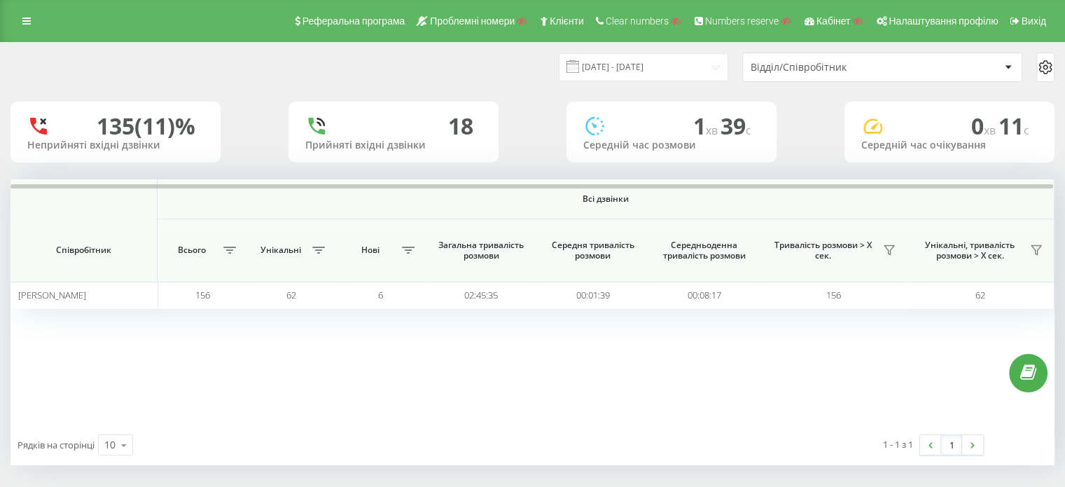
click at [1039, 72] on icon at bounding box center [1045, 67] width 17 height 17
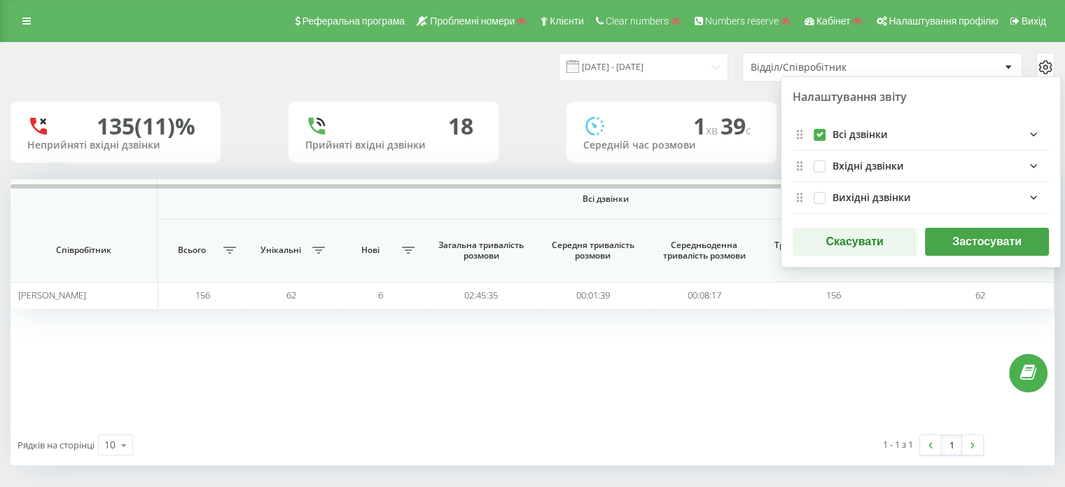
click at [978, 243] on button "Застосувати" at bounding box center [987, 242] width 124 height 28
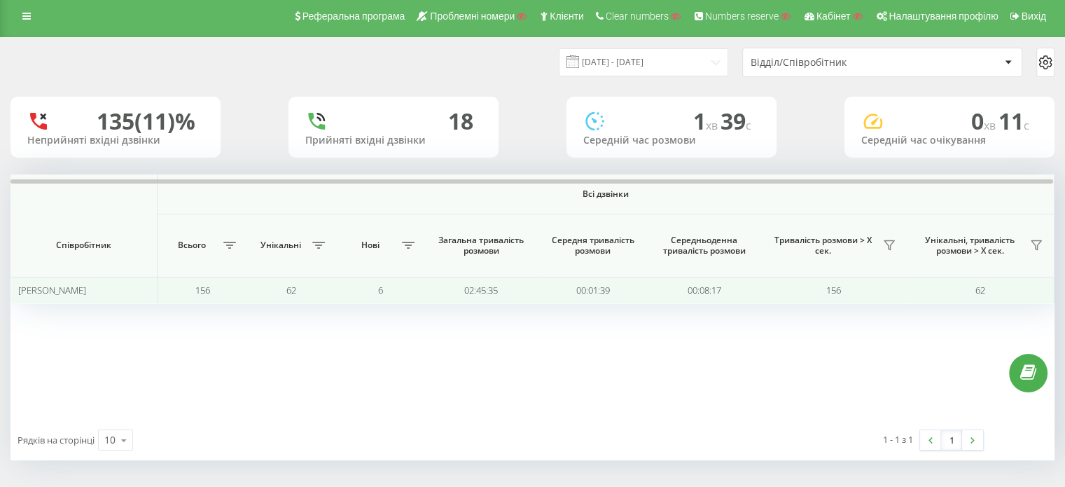
scroll to position [6, 0]
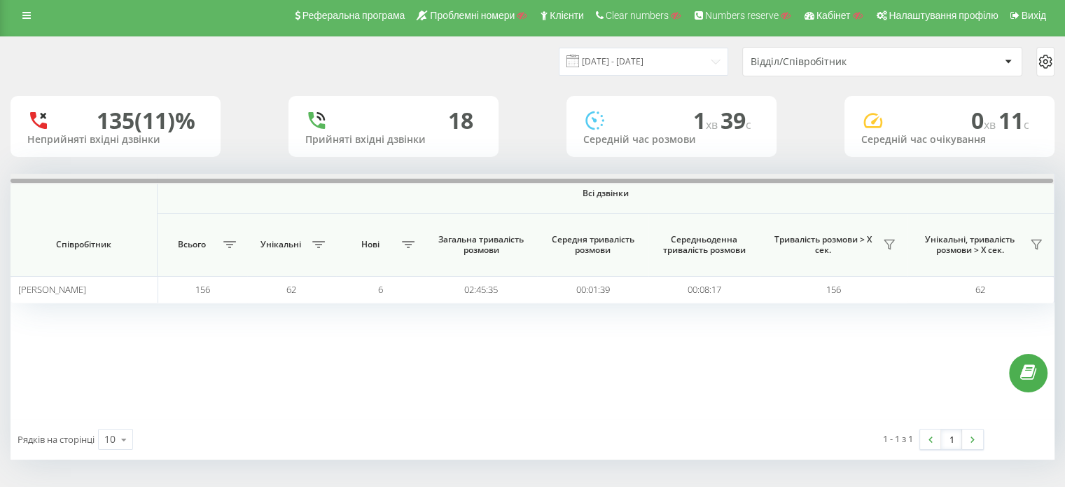
drag, startPoint x: 655, startPoint y: 182, endPoint x: 701, endPoint y: 187, distance: 45.8
click at [701, 186] on div "Всі дзвінки Співробітник Всього Унікальні Нові Загальна тривалість розмови Сере…" at bounding box center [533, 296] width 1044 height 245
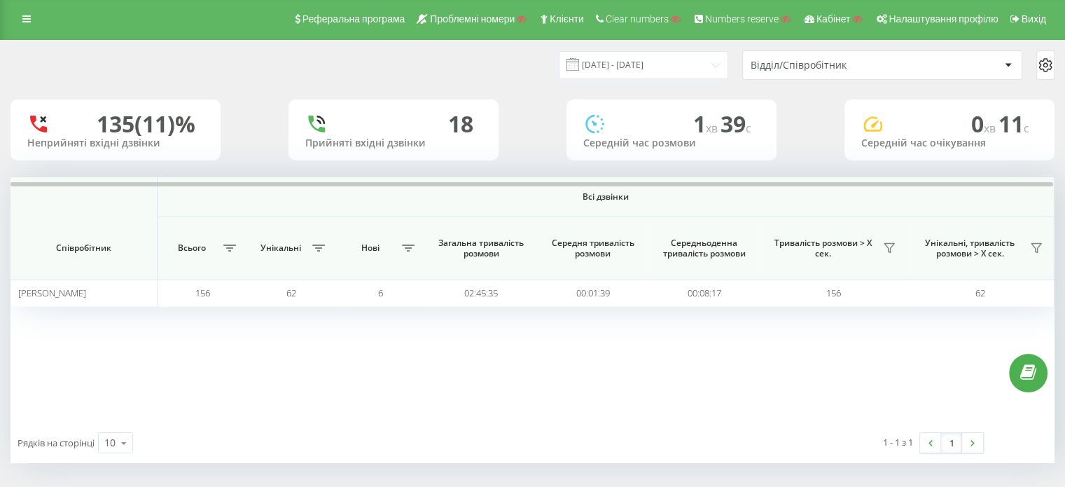
scroll to position [0, 0]
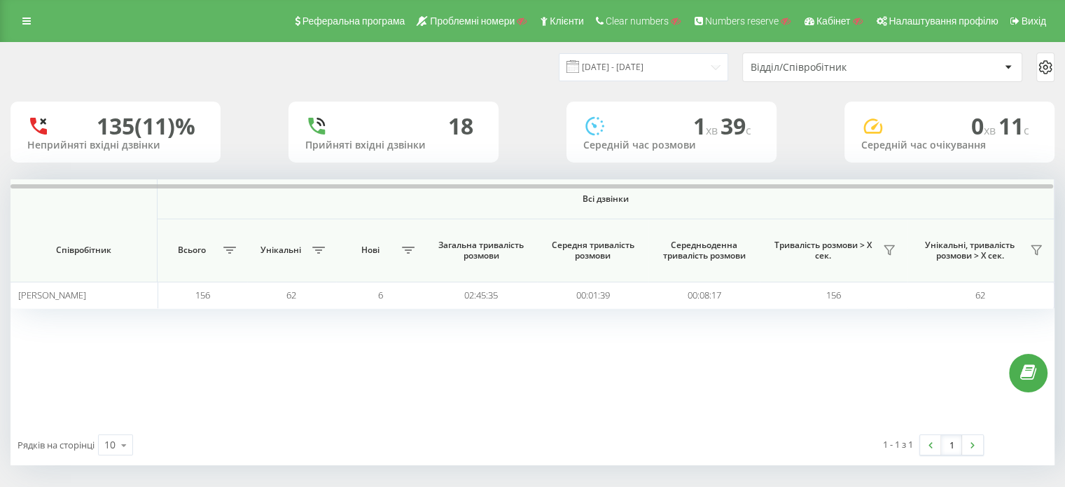
click at [891, 62] on div "Відділ/Співробітник" at bounding box center [834, 68] width 167 height 12
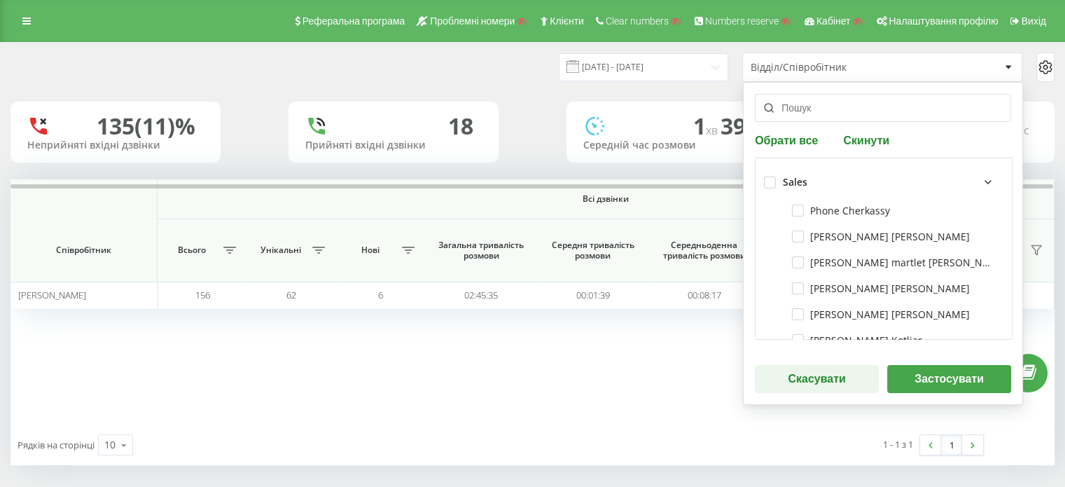
click at [636, 89] on div "20.07.2025 - 20.08.2025 Відділ/Співробітник Обрати все Скинути Sales Phone Cher…" at bounding box center [532, 67] width 1063 height 49
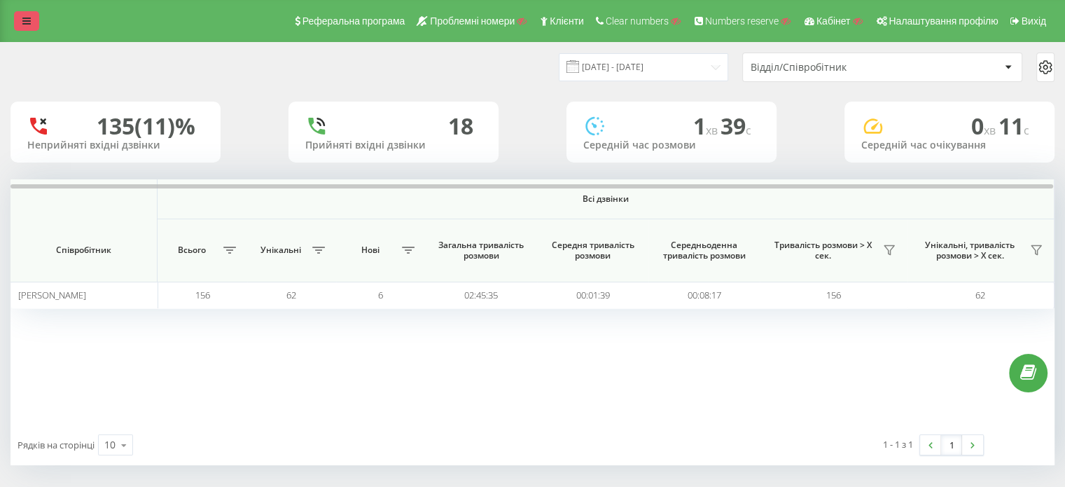
click at [19, 25] on link at bounding box center [26, 21] width 25 height 20
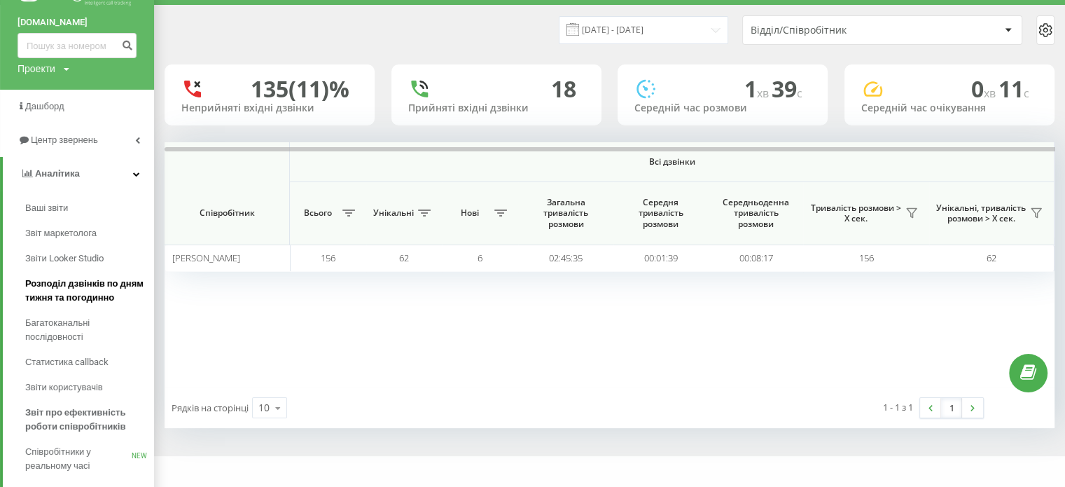
scroll to position [70, 0]
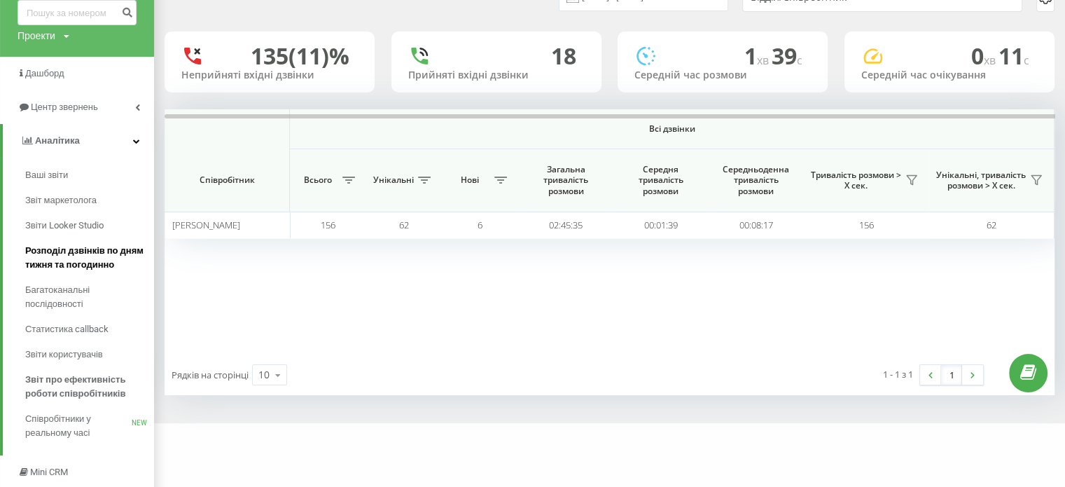
click at [69, 259] on span "Розподіл дзвінків по дням тижня та погодинно" at bounding box center [86, 258] width 122 height 28
